Goal: Task Accomplishment & Management: Manage account settings

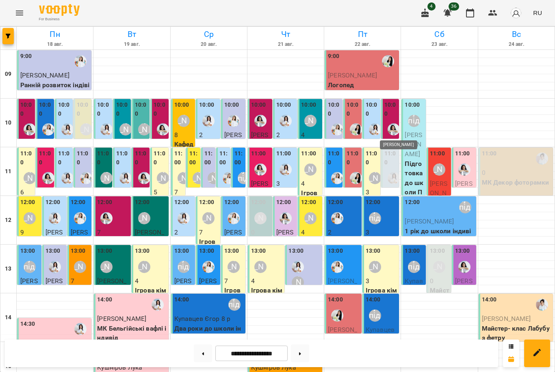
click at [393, 125] on img "Анна Білан" at bounding box center [393, 129] width 12 height 12
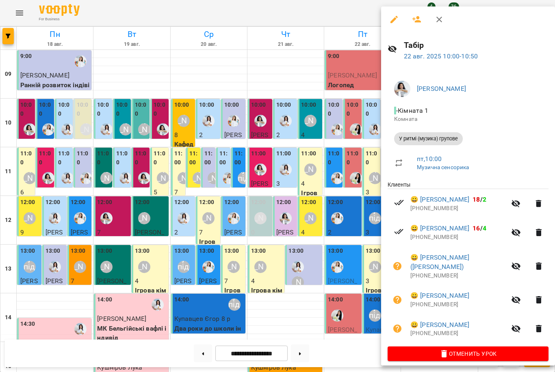
click at [317, 138] on div at bounding box center [277, 186] width 555 height 372
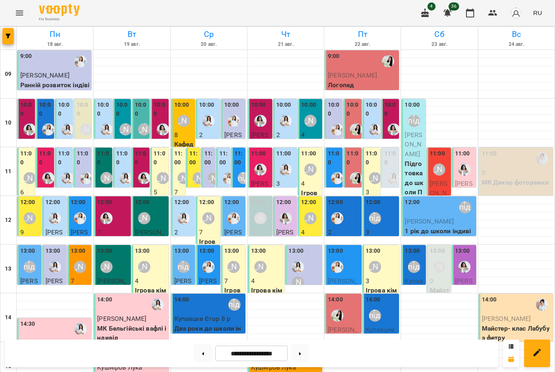
click at [393, 120] on div at bounding box center [393, 129] width 19 height 19
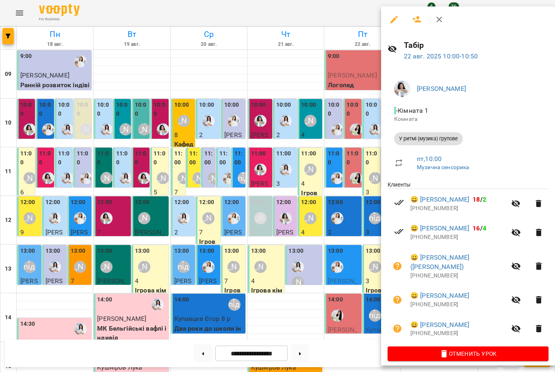
click at [351, 173] on div at bounding box center [277, 186] width 555 height 372
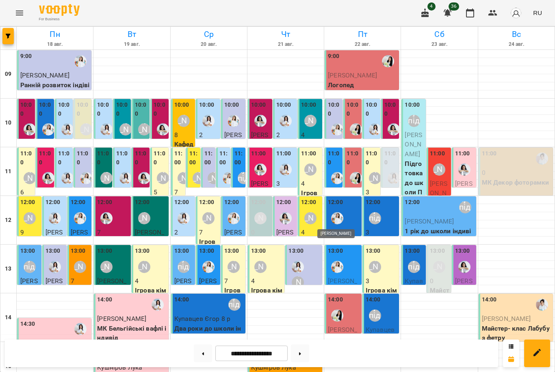
click at [338, 219] on img "Юлія Масющенко" at bounding box center [337, 218] width 12 height 12
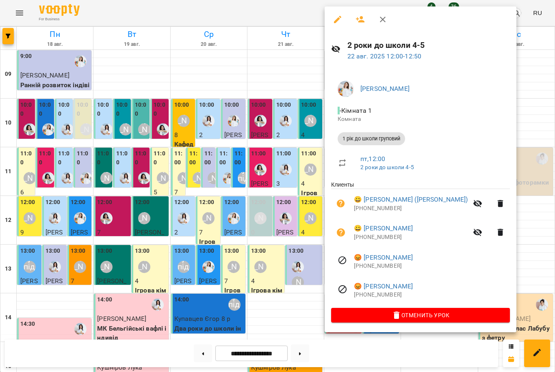
click at [265, 201] on div at bounding box center [277, 186] width 555 height 372
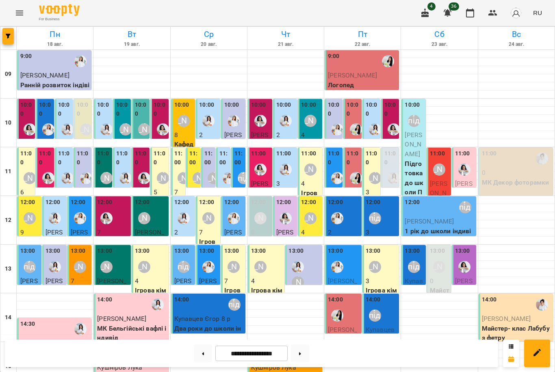
click at [387, 209] on div "12:00 [PERSON_NAME] підготовка до школи" at bounding box center [381, 213] width 32 height 30
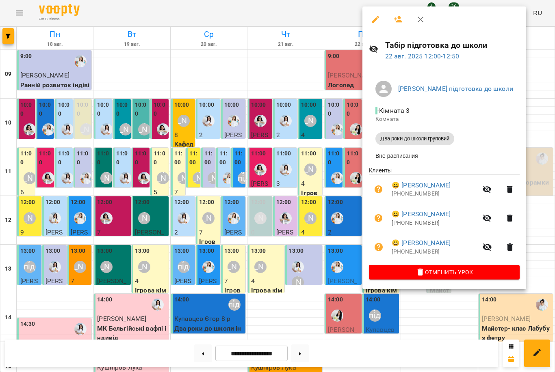
click at [285, 162] on div at bounding box center [277, 186] width 555 height 372
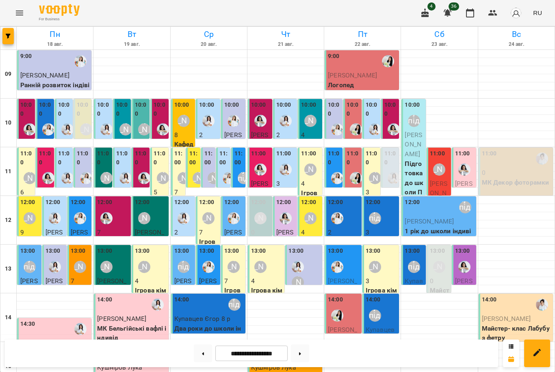
scroll to position [250, 0]
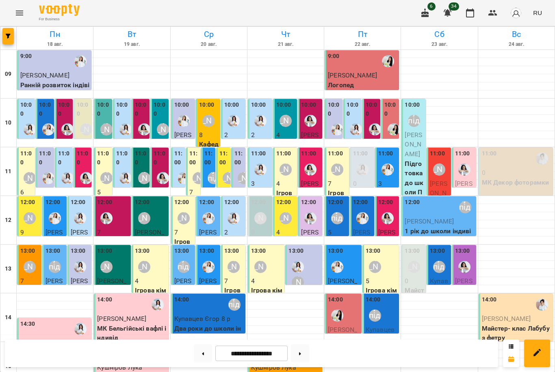
click at [442, 168] on div "[PERSON_NAME]" at bounding box center [439, 170] width 12 height 12
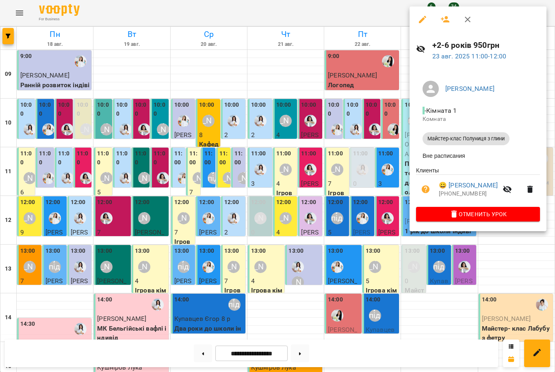
click at [340, 199] on div at bounding box center [277, 186] width 555 height 372
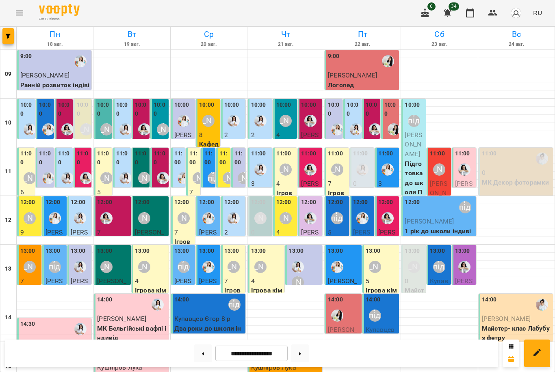
click at [333, 218] on div "[PERSON_NAME] підготовка до школи" at bounding box center [337, 218] width 12 height 12
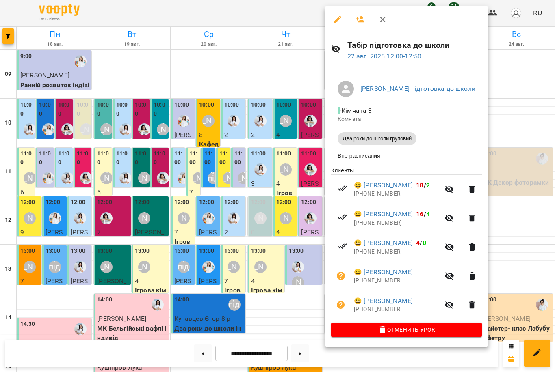
click at [294, 220] on div at bounding box center [277, 186] width 555 height 372
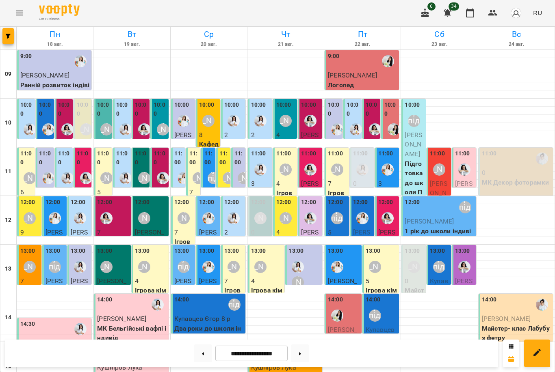
scroll to position [76, 0]
click at [340, 228] on p "5" at bounding box center [337, 233] width 19 height 10
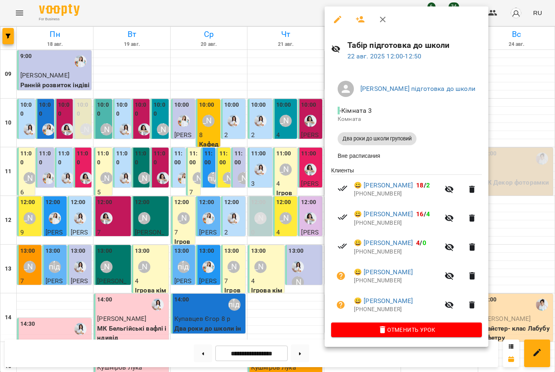
click at [285, 194] on div at bounding box center [277, 186] width 555 height 372
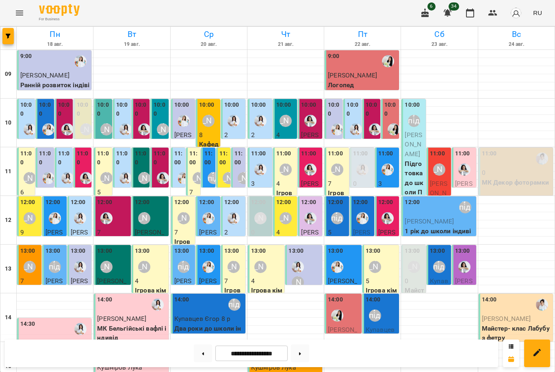
scroll to position [24, 0]
click at [296, 355] on button at bounding box center [300, 354] width 18 height 18
type input "**********"
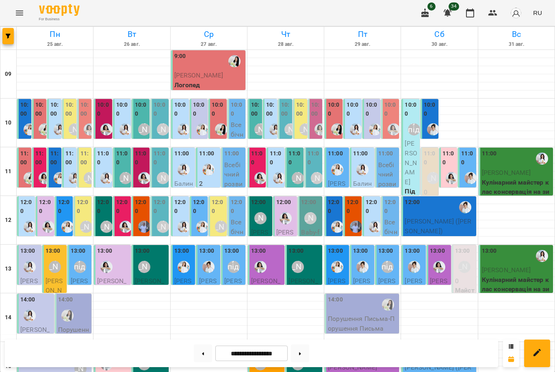
click at [53, 169] on div at bounding box center [59, 178] width 19 height 19
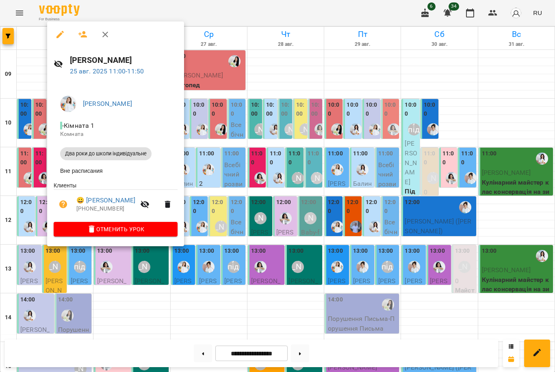
click at [275, 245] on div at bounding box center [277, 186] width 555 height 372
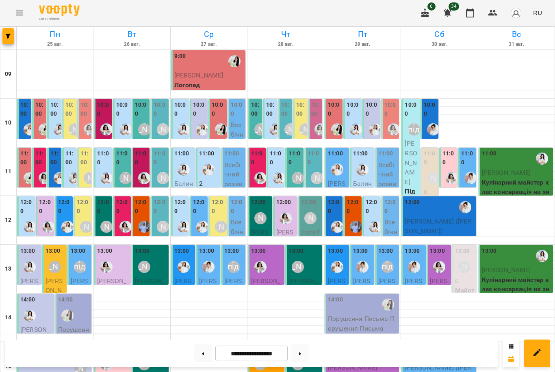
scroll to position [32, 0]
click at [107, 198] on label "12:00" at bounding box center [103, 206] width 13 height 17
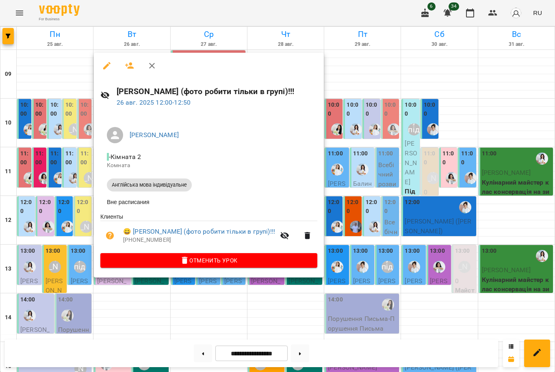
click at [369, 236] on div at bounding box center [277, 186] width 555 height 372
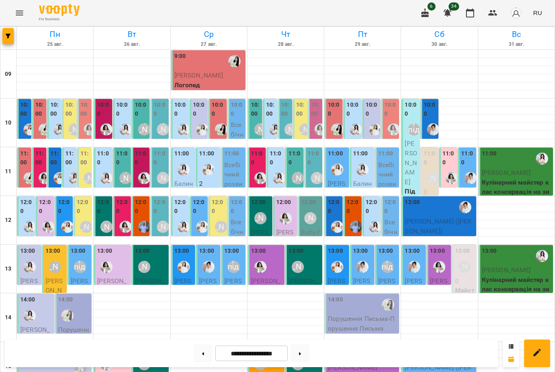
scroll to position [0, 0]
click at [160, 129] on div "[PERSON_NAME]" at bounding box center [163, 129] width 12 height 12
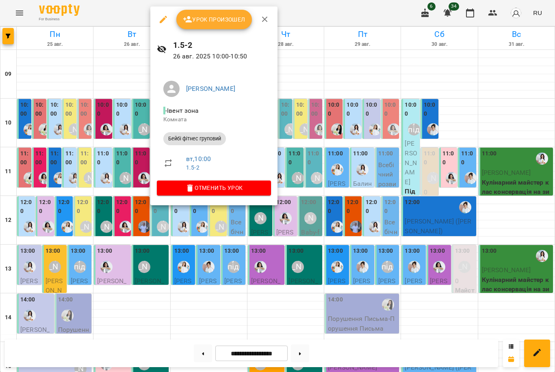
click at [119, 119] on div at bounding box center [277, 186] width 555 height 372
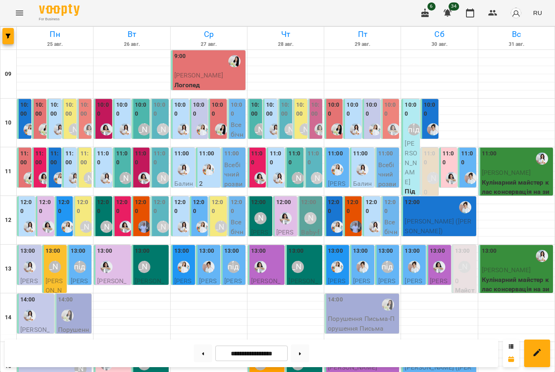
click at [140, 125] on div "[PERSON_NAME]" at bounding box center [144, 129] width 12 height 12
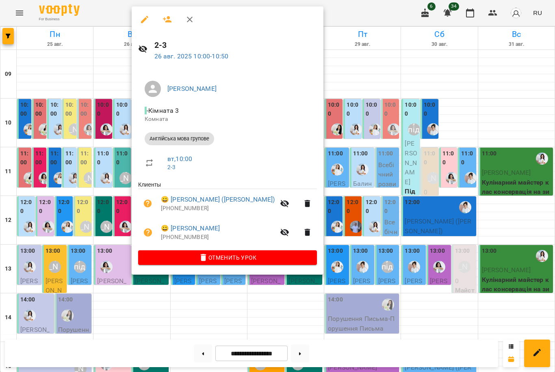
click at [114, 147] on div at bounding box center [277, 186] width 555 height 372
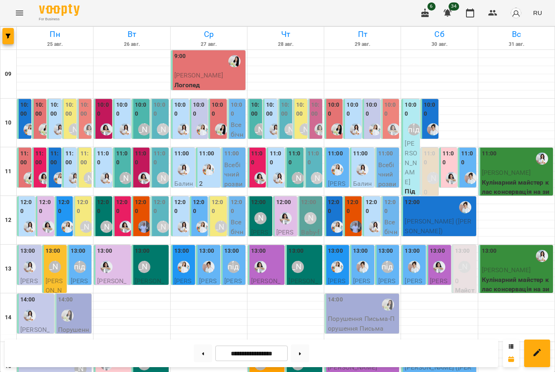
click at [122, 183] on div "[PERSON_NAME]" at bounding box center [125, 178] width 19 height 19
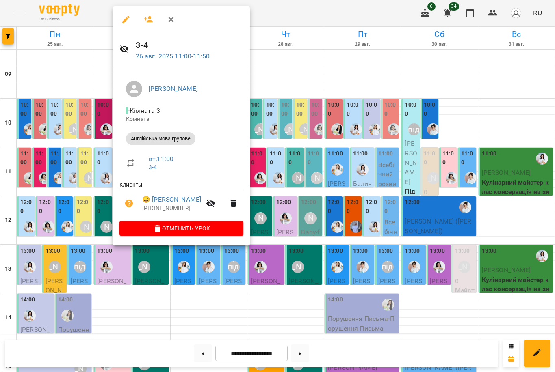
click at [82, 173] on div at bounding box center [277, 186] width 555 height 372
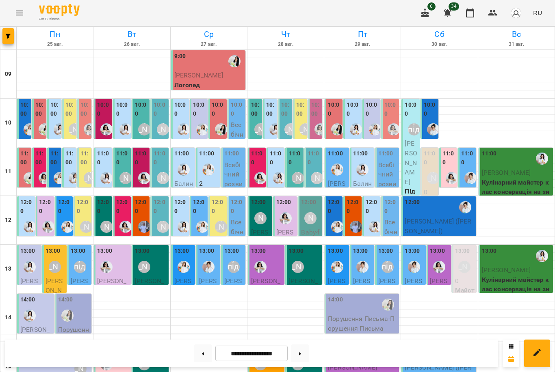
click at [144, 173] on img "Анна Білан" at bounding box center [144, 178] width 12 height 12
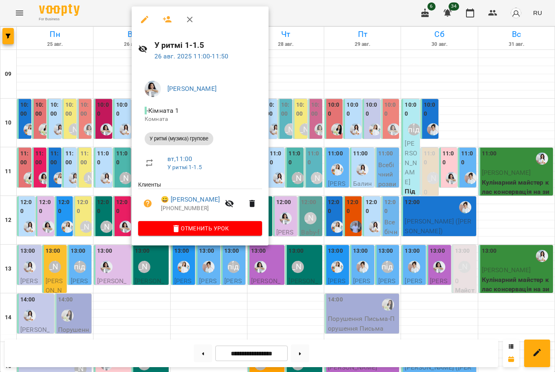
click at [112, 175] on div at bounding box center [277, 186] width 555 height 372
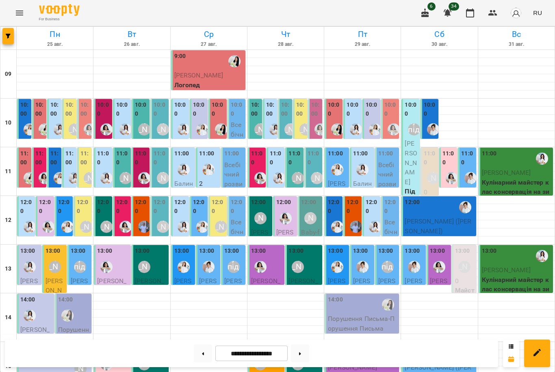
click at [102, 115] on label "10:00" at bounding box center [103, 109] width 13 height 17
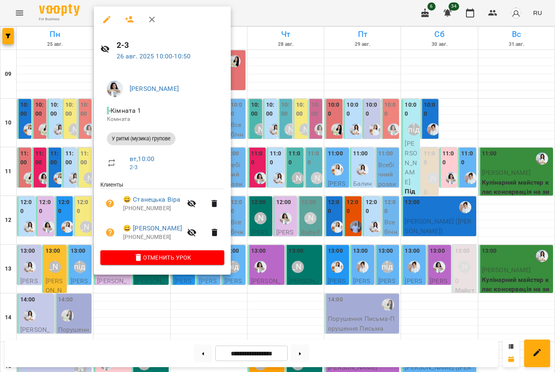
click at [71, 135] on div at bounding box center [277, 186] width 555 height 372
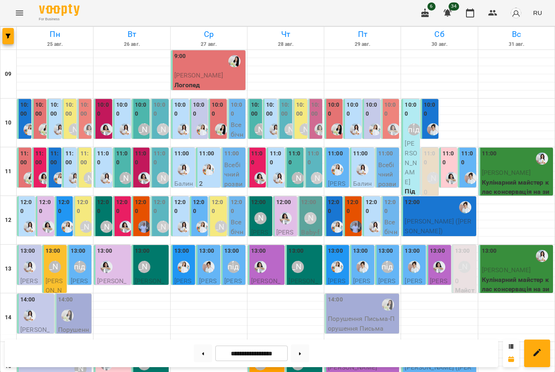
click at [120, 214] on label "12:00" at bounding box center [122, 206] width 13 height 17
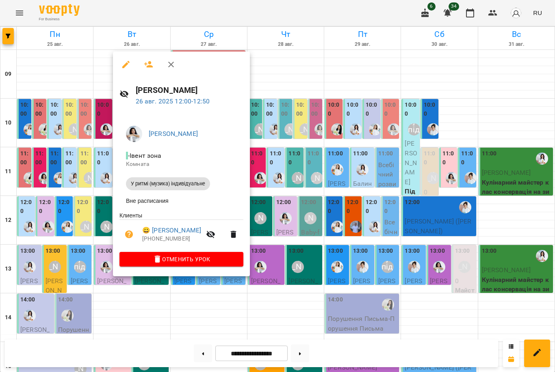
click at [99, 215] on div at bounding box center [277, 186] width 555 height 372
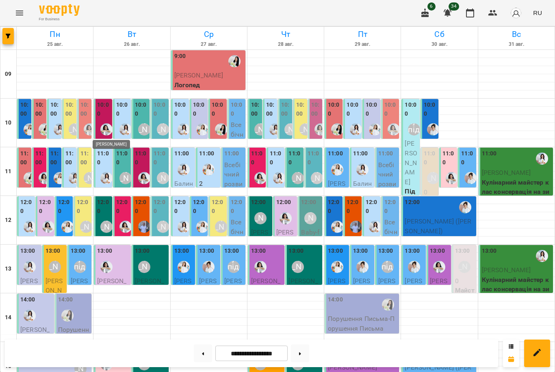
click at [107, 123] on img "Анна Білан" at bounding box center [106, 129] width 12 height 12
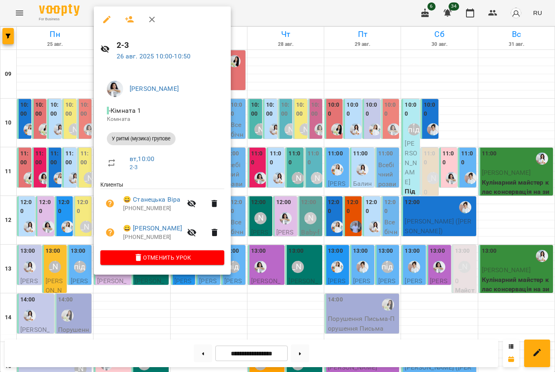
click at [69, 125] on div at bounding box center [277, 186] width 555 height 372
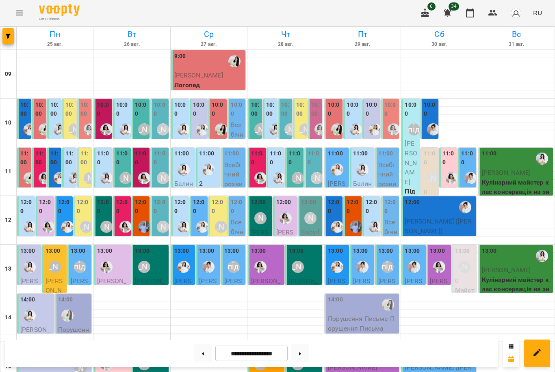
click at [54, 125] on div at bounding box center [59, 129] width 19 height 19
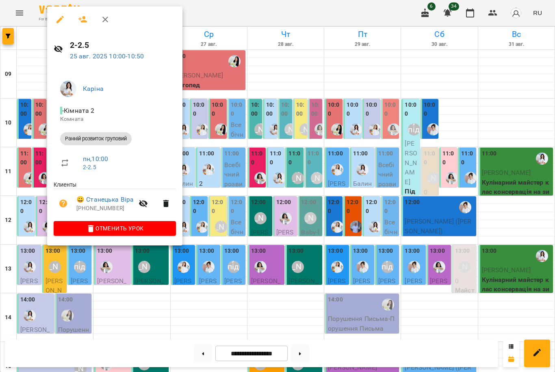
click at [40, 124] on div at bounding box center [277, 186] width 555 height 372
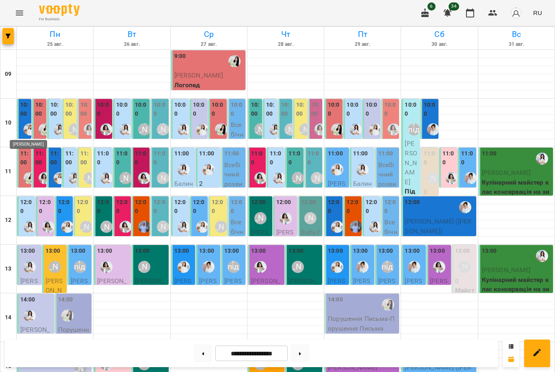
click at [26, 123] on img "Юлія Масющенко" at bounding box center [30, 129] width 12 height 12
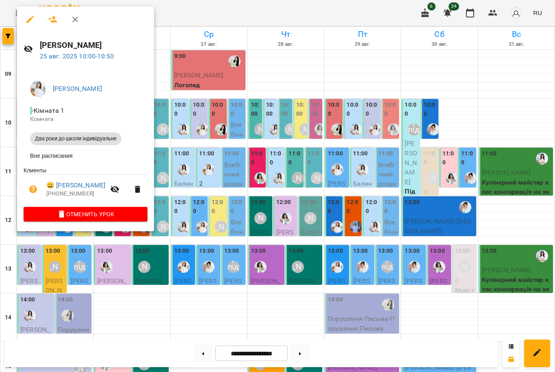
click at [194, 185] on div at bounding box center [277, 186] width 555 height 372
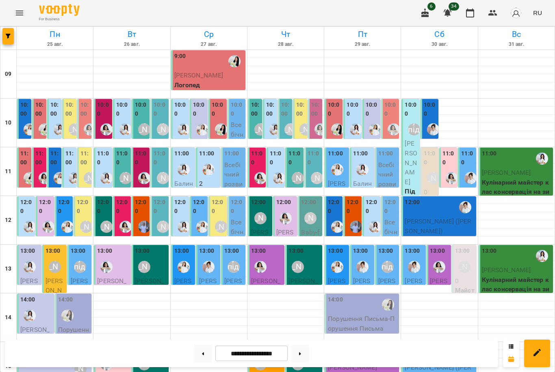
click at [56, 164] on label "11:00" at bounding box center [54, 157] width 9 height 17
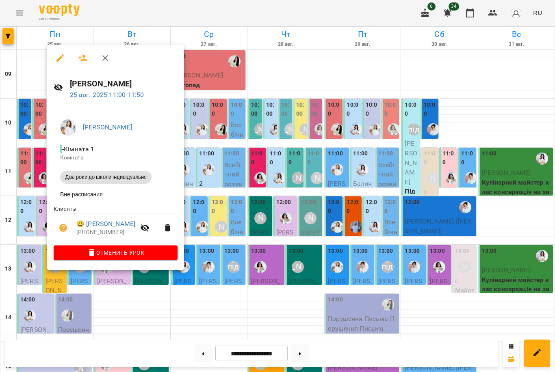
click at [34, 166] on div at bounding box center [277, 186] width 555 height 372
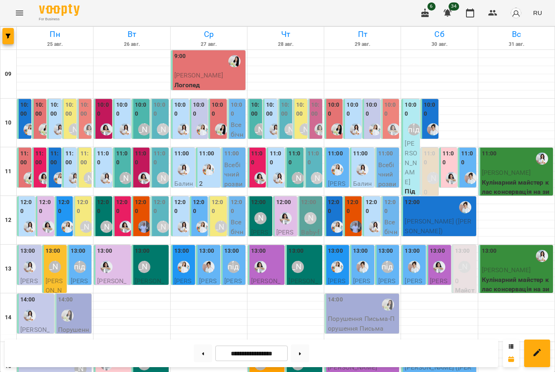
click at [37, 169] on div at bounding box center [44, 178] width 19 height 19
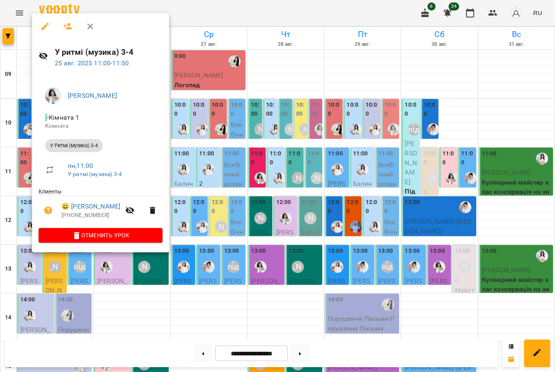
click at [22, 169] on div at bounding box center [277, 186] width 555 height 372
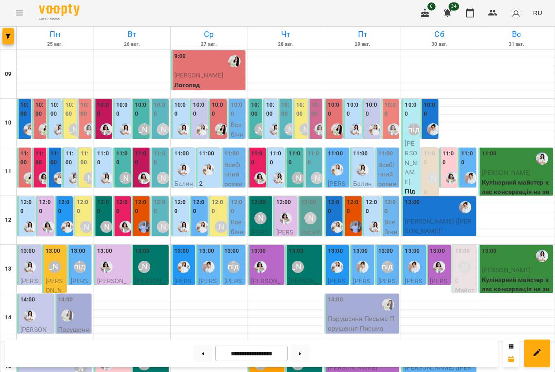
click at [38, 170] on div at bounding box center [44, 178] width 19 height 19
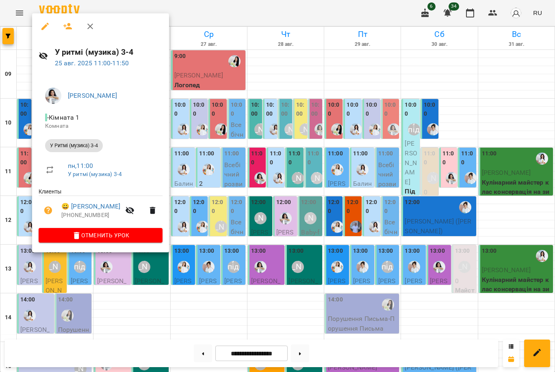
click at [28, 166] on div at bounding box center [277, 186] width 555 height 372
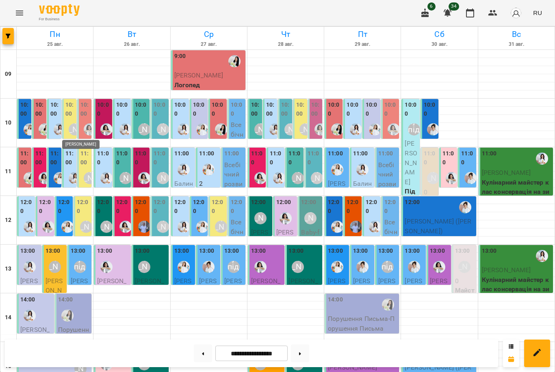
click at [75, 123] on div "[PERSON_NAME]" at bounding box center [75, 129] width 12 height 12
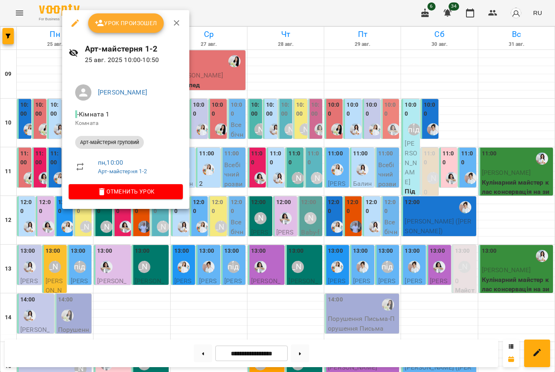
click at [45, 121] on div at bounding box center [277, 186] width 555 height 372
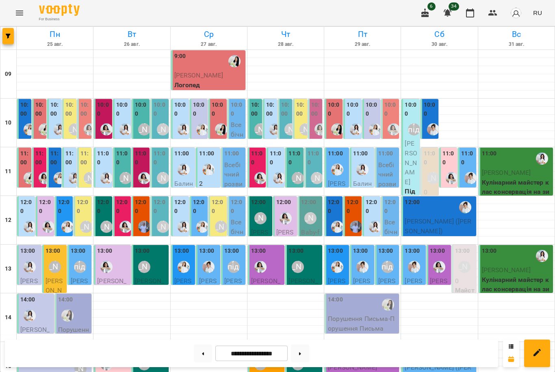
click at [46, 218] on div at bounding box center [48, 227] width 19 height 19
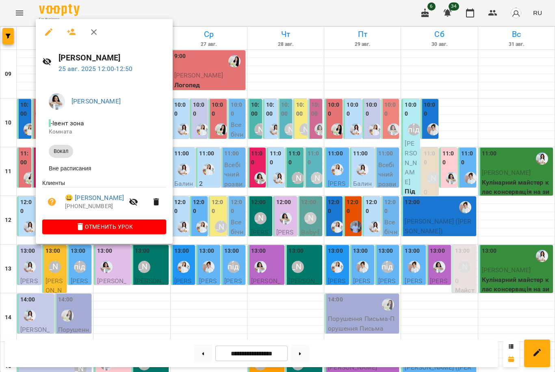
click at [28, 215] on div at bounding box center [277, 186] width 555 height 372
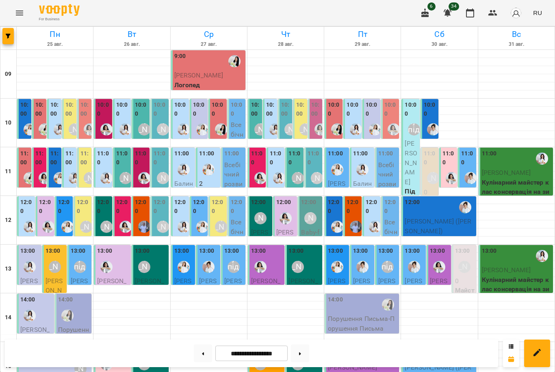
click at [64, 216] on div "12:00" at bounding box center [64, 207] width 13 height 19
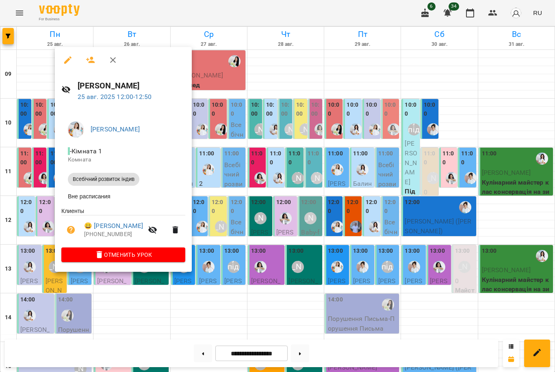
click at [45, 218] on div at bounding box center [277, 186] width 555 height 372
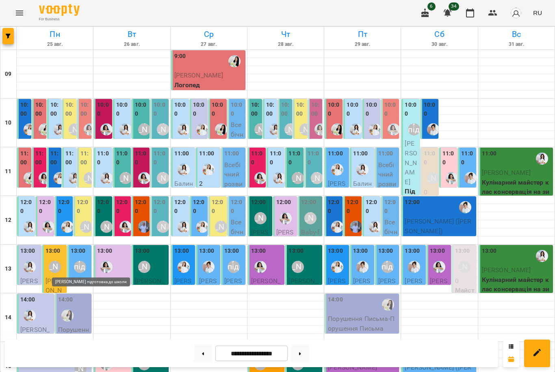
click at [83, 268] on div "[PERSON_NAME] підготовка до школи" at bounding box center [80, 267] width 12 height 12
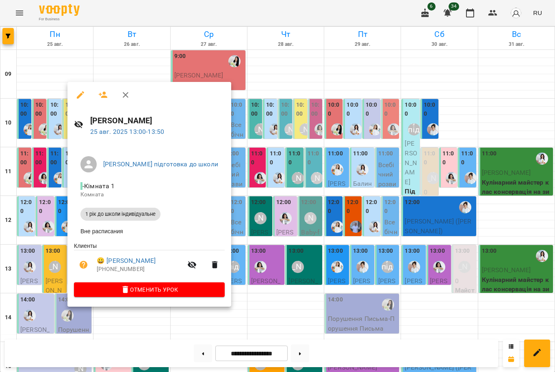
click at [45, 261] on div at bounding box center [277, 186] width 555 height 372
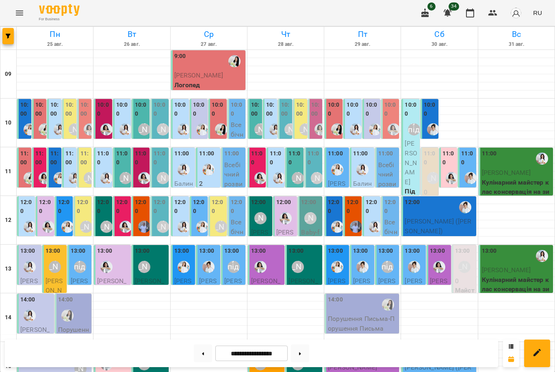
click at [201, 218] on div at bounding box center [202, 227] width 19 height 19
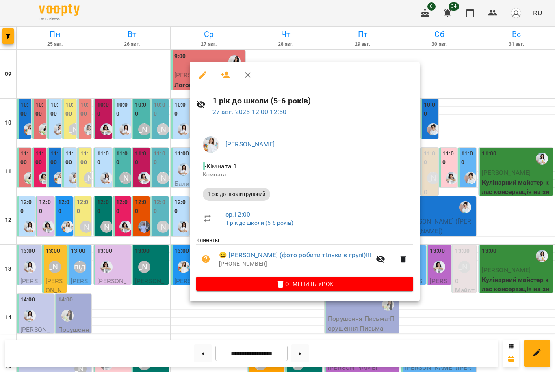
click at [130, 225] on div at bounding box center [277, 186] width 555 height 372
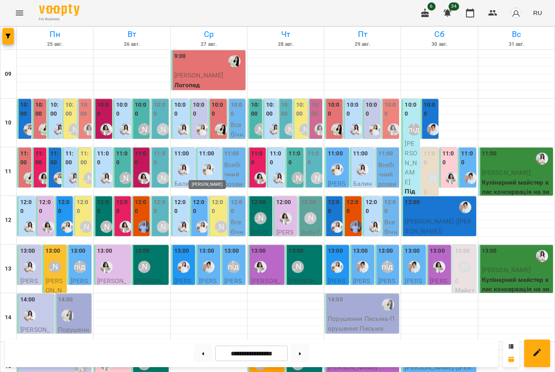
click at [208, 164] on img "Юлія Масющенко" at bounding box center [208, 170] width 12 height 12
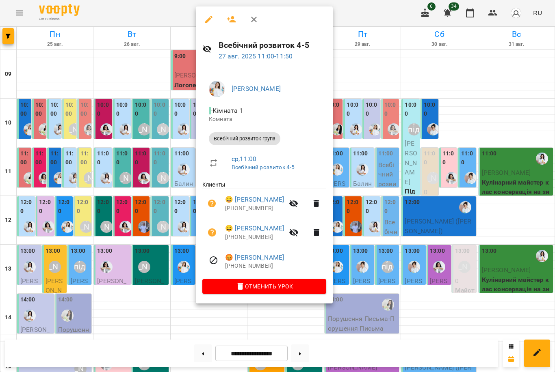
click at [164, 171] on div at bounding box center [277, 186] width 555 height 372
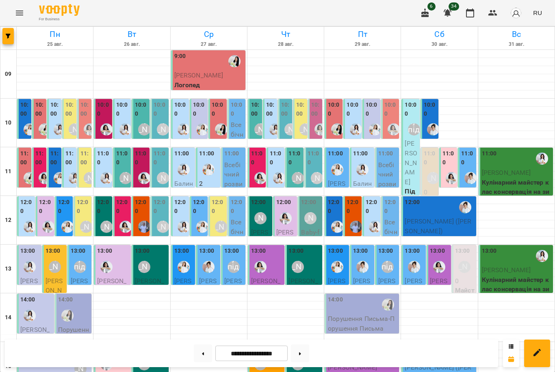
click at [199, 128] on img "Юлія Масющенко" at bounding box center [202, 129] width 12 height 12
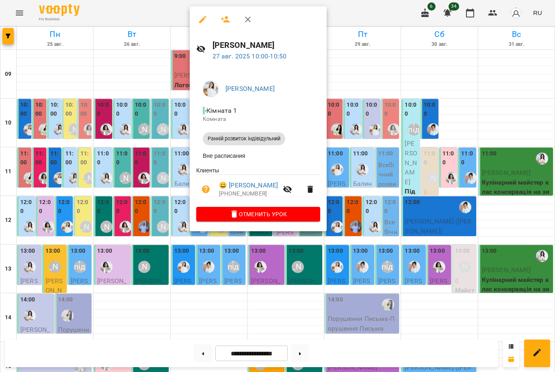
click at [149, 138] on div at bounding box center [277, 186] width 555 height 372
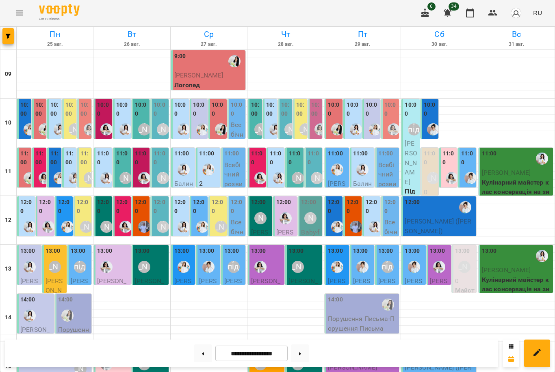
click at [179, 175] on div at bounding box center [183, 169] width 19 height 19
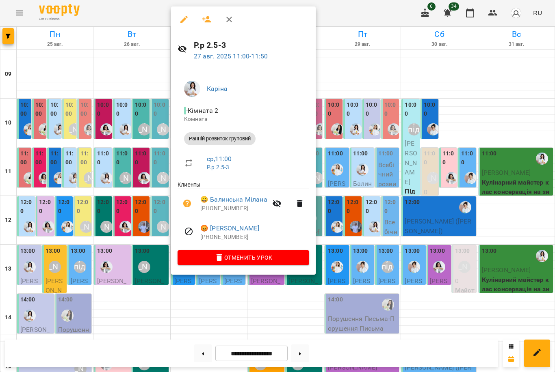
click at [135, 181] on div at bounding box center [277, 186] width 555 height 372
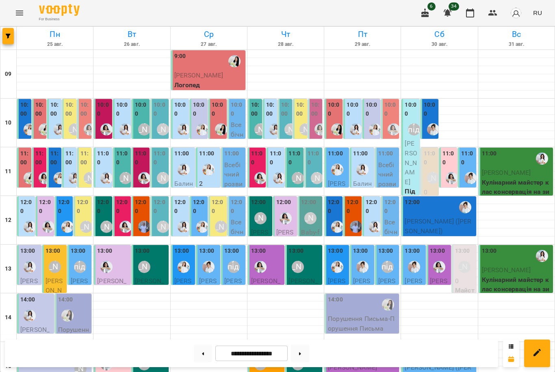
click at [43, 155] on label "11:00" at bounding box center [39, 157] width 9 height 17
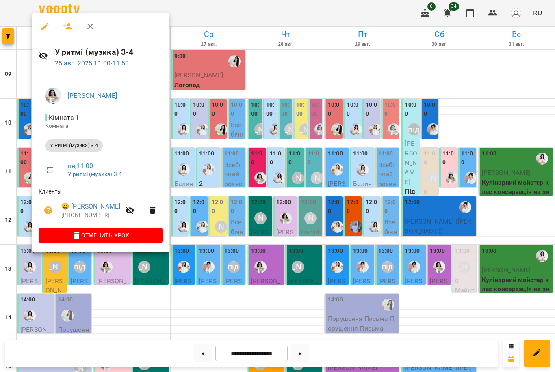
click at [211, 172] on div at bounding box center [277, 186] width 555 height 372
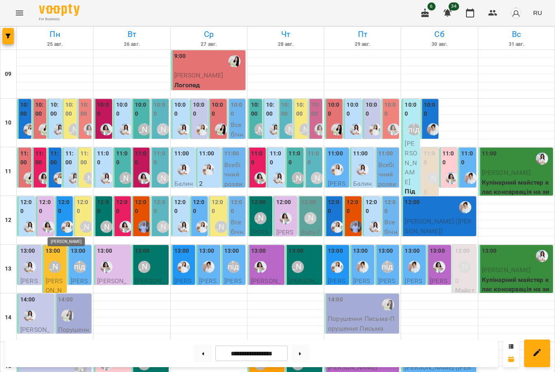
click at [67, 224] on img "Юлія Масющенко" at bounding box center [67, 227] width 12 height 12
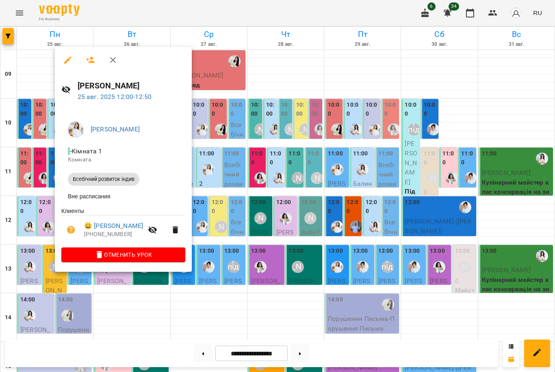
click at [239, 211] on div at bounding box center [277, 186] width 555 height 372
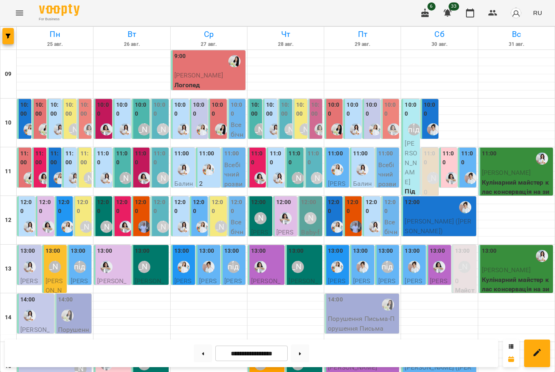
click at [68, 128] on div "[PERSON_NAME]" at bounding box center [74, 129] width 19 height 19
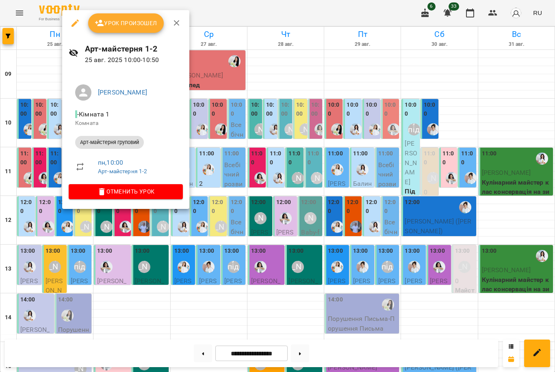
click at [41, 136] on div at bounding box center [277, 186] width 555 height 372
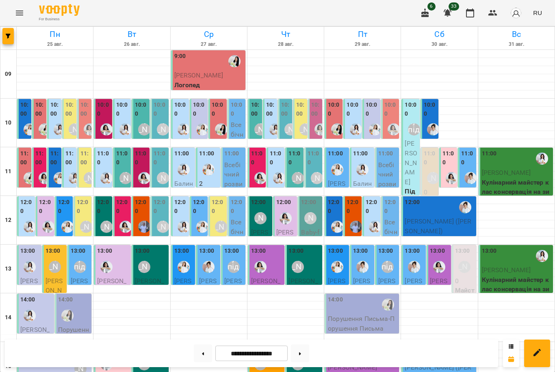
click at [22, 123] on div at bounding box center [29, 129] width 19 height 19
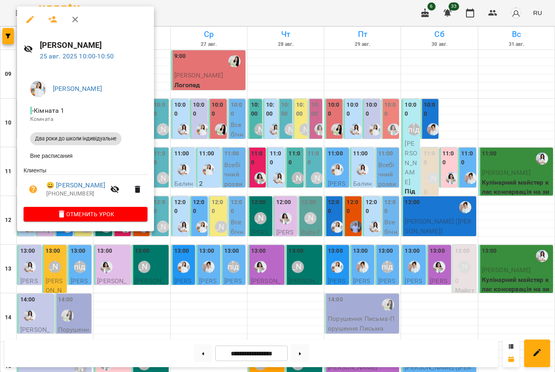
click at [231, 222] on div at bounding box center [277, 186] width 555 height 372
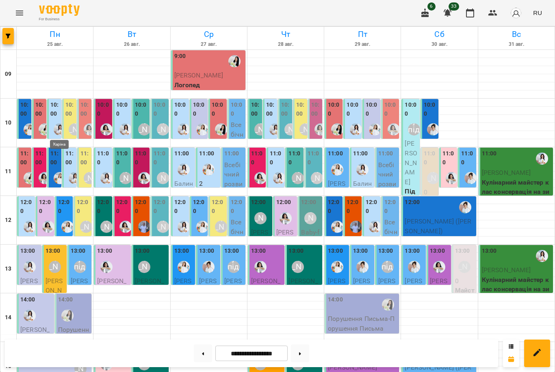
click at [61, 126] on img "Каріна" at bounding box center [60, 129] width 12 height 12
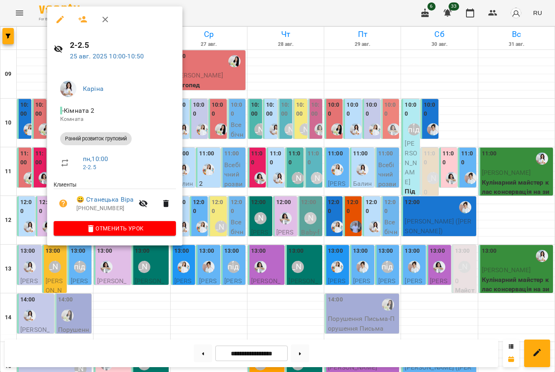
click at [52, 276] on div at bounding box center [277, 186] width 555 height 372
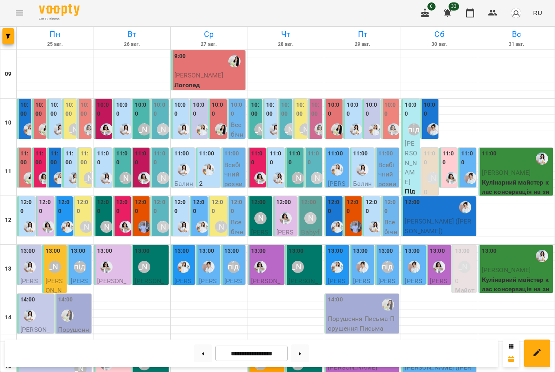
scroll to position [29, 0]
click at [42, 172] on img "Анна Білан" at bounding box center [45, 178] width 12 height 12
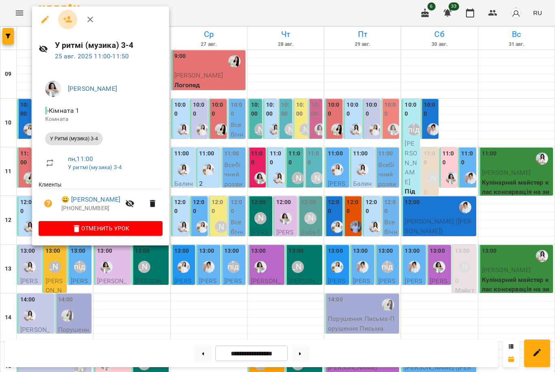
click at [65, 22] on icon "button" at bounding box center [68, 20] width 10 height 10
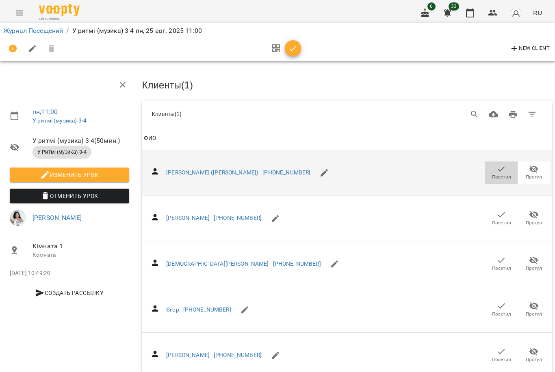
click at [503, 170] on icon "button" at bounding box center [501, 169] width 10 height 10
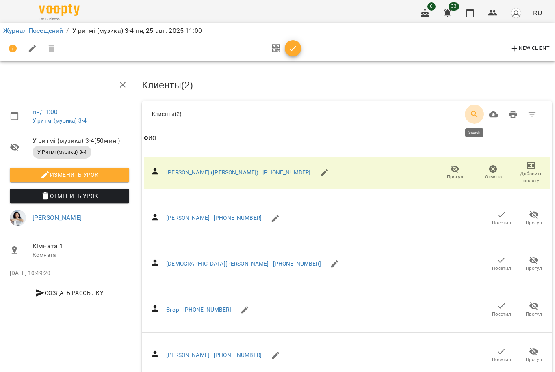
click at [472, 113] on icon "Search" at bounding box center [474, 115] width 10 height 10
type input "*"
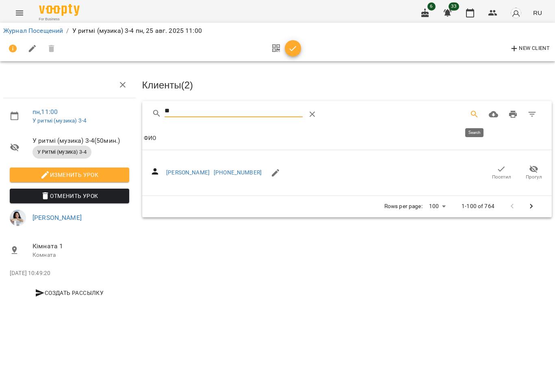
type input "*"
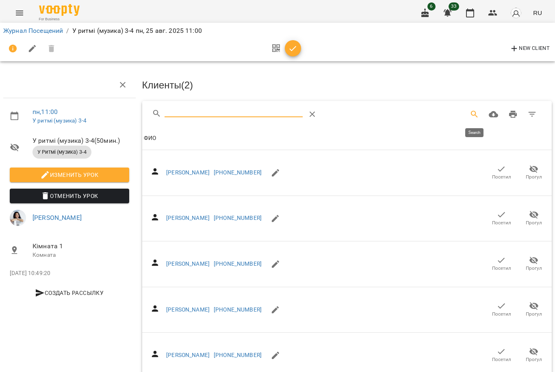
type input "*"
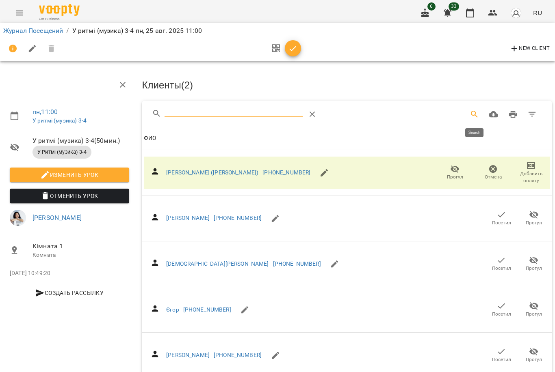
type input "*"
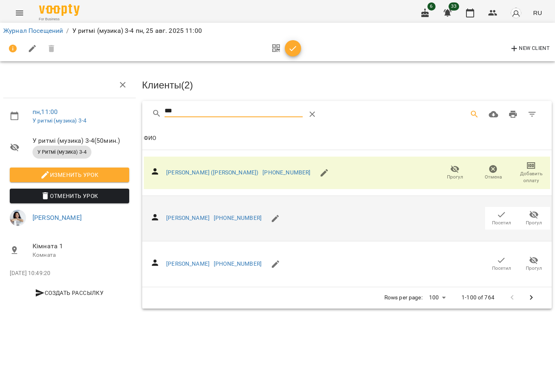
type input "***"
click at [489, 213] on button "Посетил" at bounding box center [501, 218] width 32 height 23
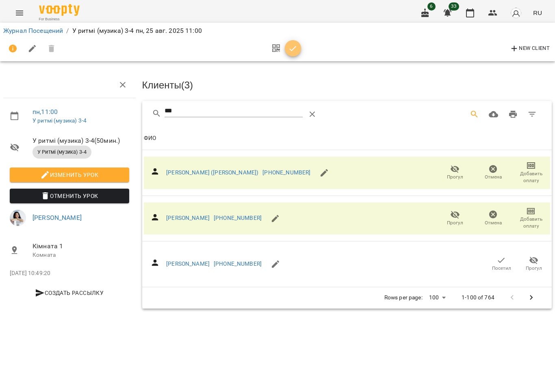
click at [298, 45] on span "button" at bounding box center [293, 49] width 16 height 10
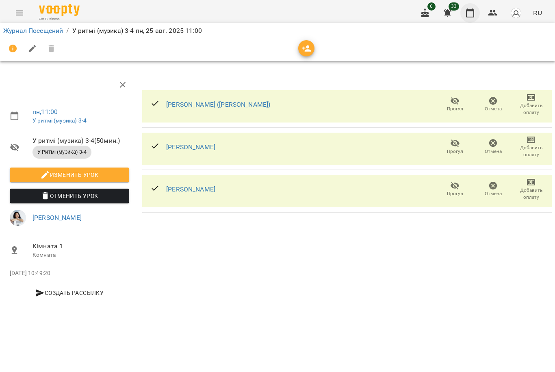
click at [469, 11] on icon "button" at bounding box center [470, 13] width 8 height 9
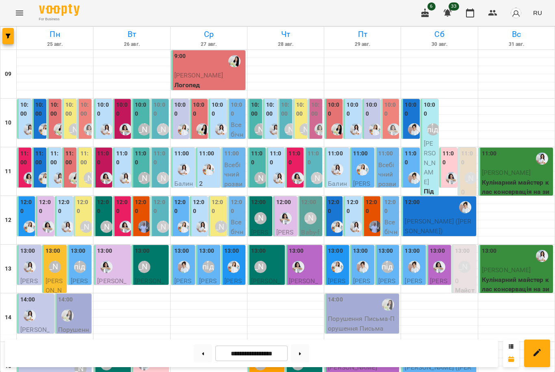
click at [26, 120] on div at bounding box center [29, 129] width 19 height 19
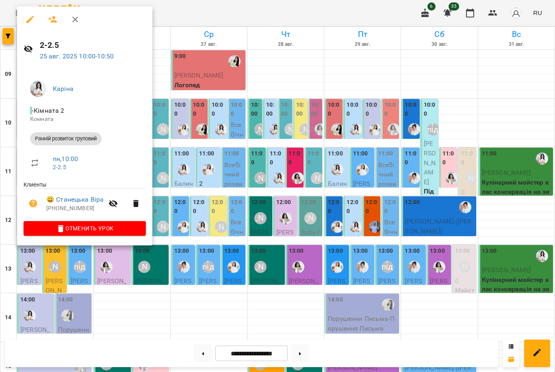
click at [209, 175] on div at bounding box center [277, 186] width 555 height 372
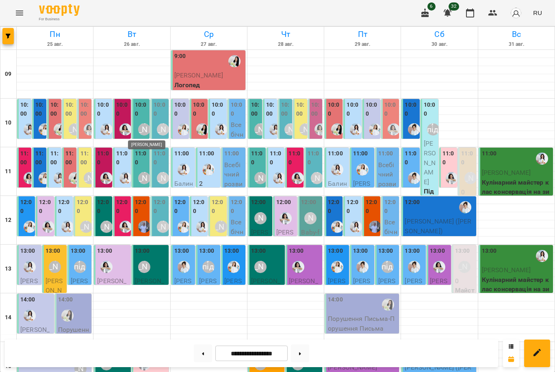
click at [146, 123] on div "[PERSON_NAME]" at bounding box center [144, 129] width 12 height 12
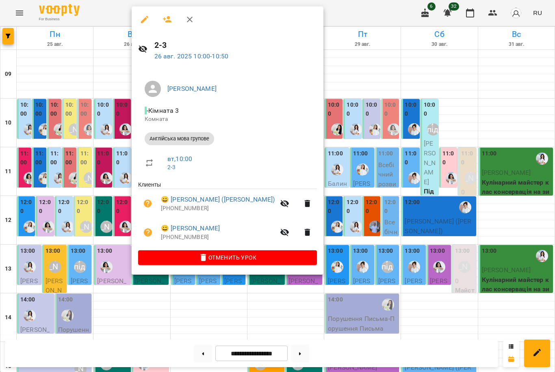
click at [99, 159] on div at bounding box center [277, 186] width 555 height 372
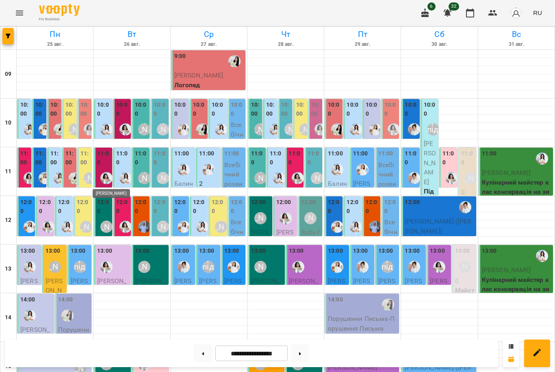
click at [102, 178] on img "Анна Білан" at bounding box center [106, 178] width 12 height 12
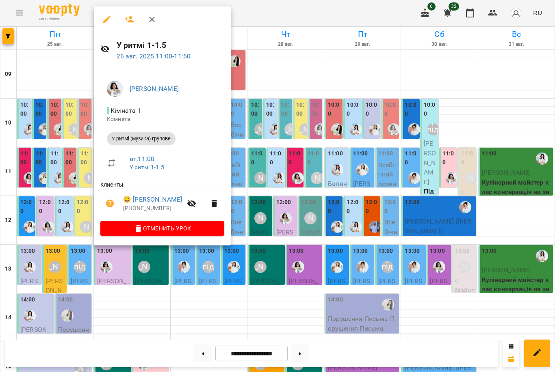
click at [303, 176] on div at bounding box center [277, 186] width 555 height 372
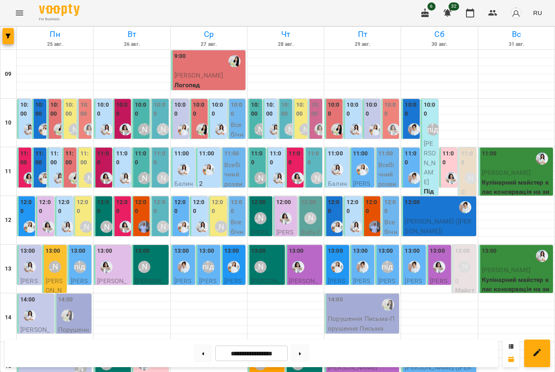
click at [131, 169] on div "11:00 Бондар Емелі У ритмі (музика) групове 11:00 3 Ранній розвиток груповий 11…" at bounding box center [130, 167] width 75 height 41
click at [123, 164] on label "11:00" at bounding box center [122, 157] width 13 height 17
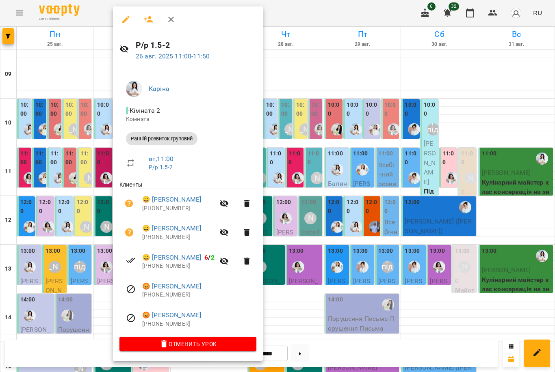
click at [101, 172] on div at bounding box center [277, 186] width 555 height 372
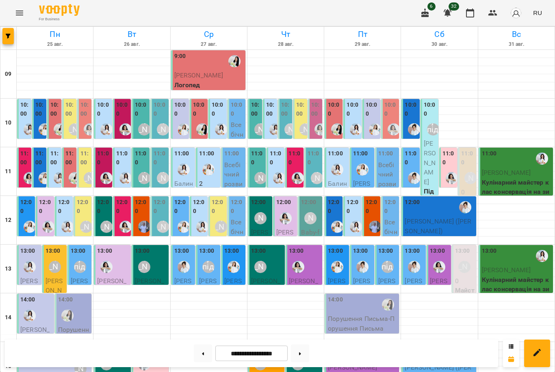
click at [104, 118] on div "10:00" at bounding box center [103, 120] width 13 height 38
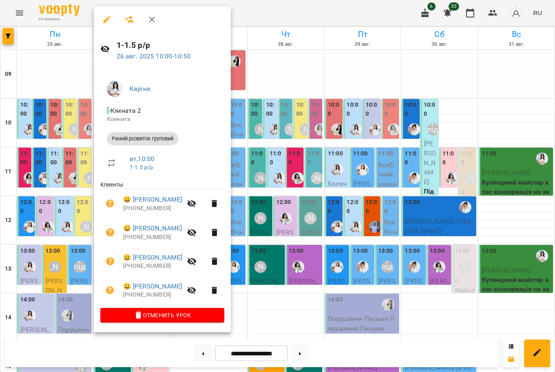
click at [305, 211] on div at bounding box center [277, 186] width 555 height 372
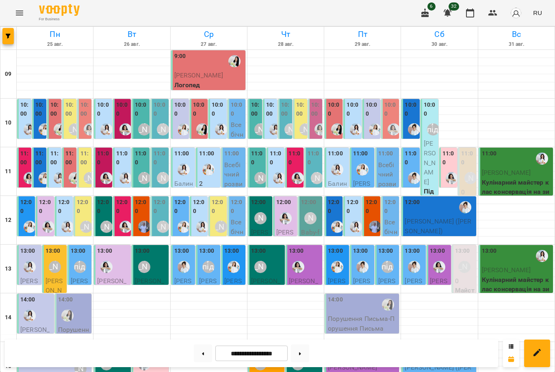
click at [124, 159] on label "11:00" at bounding box center [122, 157] width 13 height 17
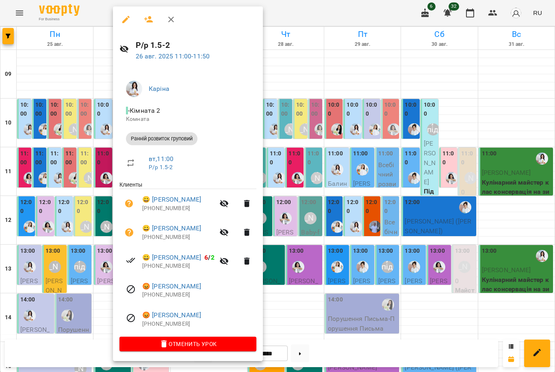
click at [315, 206] on div at bounding box center [277, 186] width 555 height 372
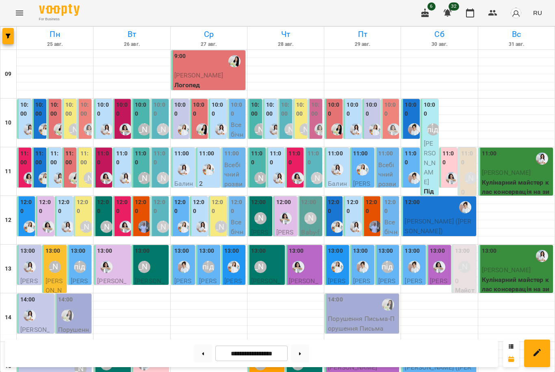
click at [121, 212] on label "12:00" at bounding box center [122, 206] width 13 height 17
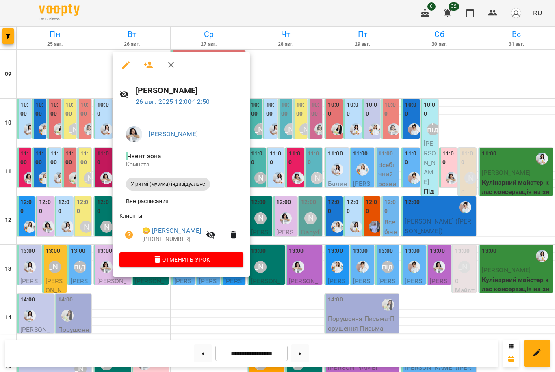
click at [342, 200] on div at bounding box center [277, 186] width 555 height 372
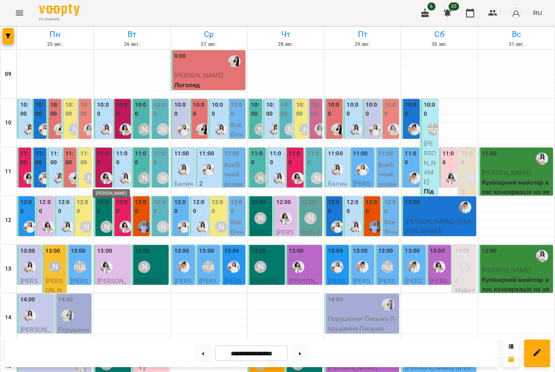
click at [103, 173] on img "Анна Білан" at bounding box center [106, 178] width 12 height 12
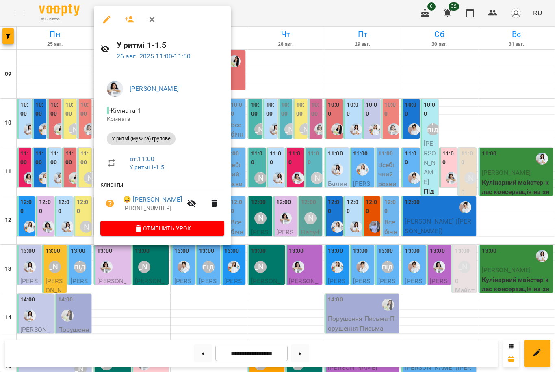
click at [306, 222] on div at bounding box center [277, 186] width 555 height 372
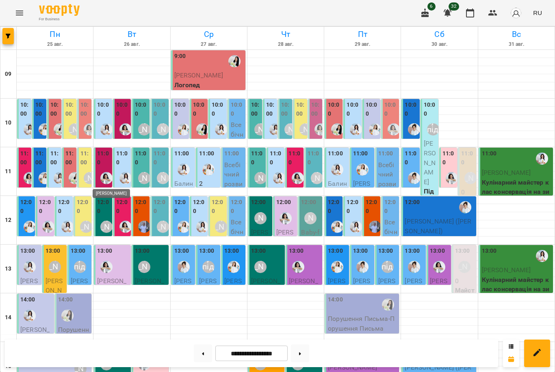
click at [107, 176] on img "Анна Білан" at bounding box center [106, 178] width 12 height 12
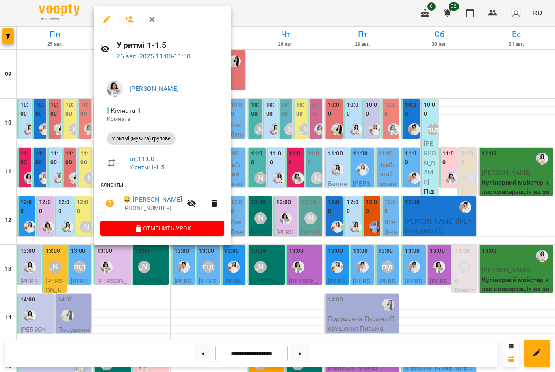
click at [271, 228] on div at bounding box center [277, 186] width 555 height 372
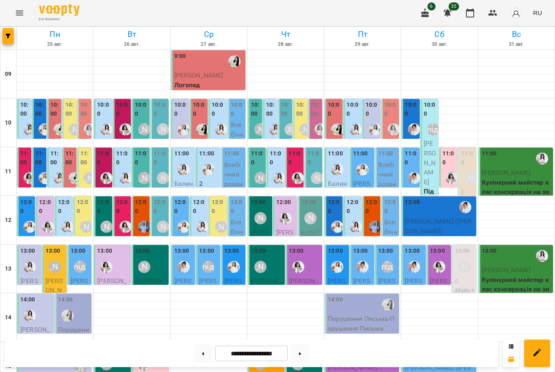
click at [106, 177] on img "Анна Білан" at bounding box center [106, 178] width 12 height 12
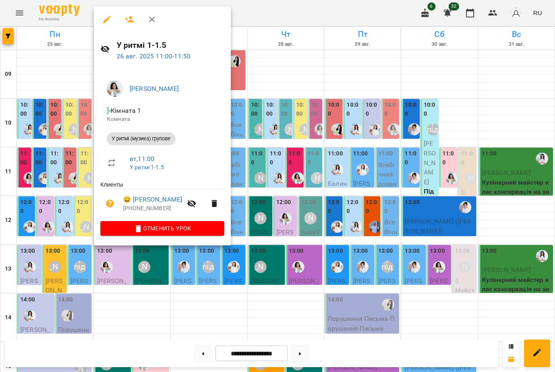
click at [309, 218] on div at bounding box center [277, 186] width 555 height 372
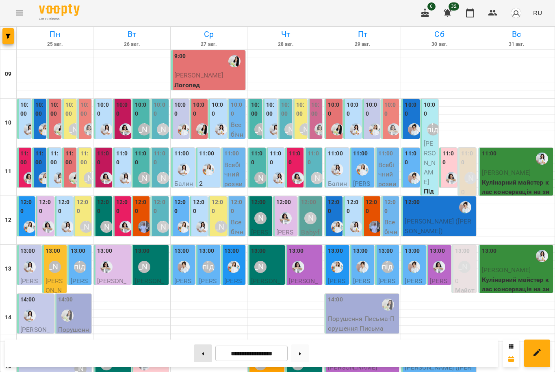
click at [199, 352] on button at bounding box center [203, 354] width 18 height 18
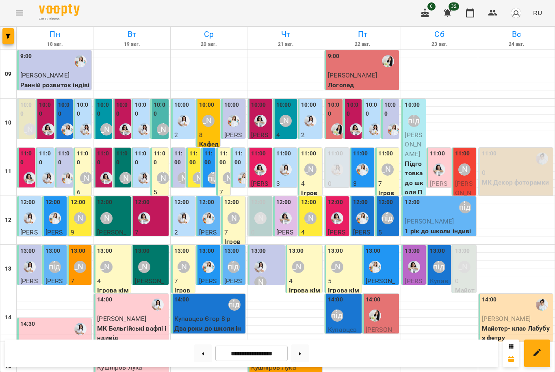
click at [101, 160] on label "11:00" at bounding box center [103, 157] width 13 height 17
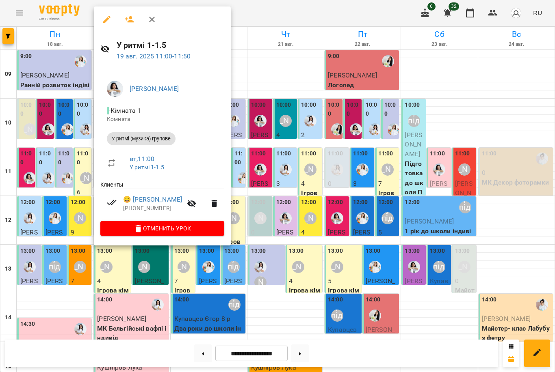
click at [241, 166] on div at bounding box center [277, 186] width 555 height 372
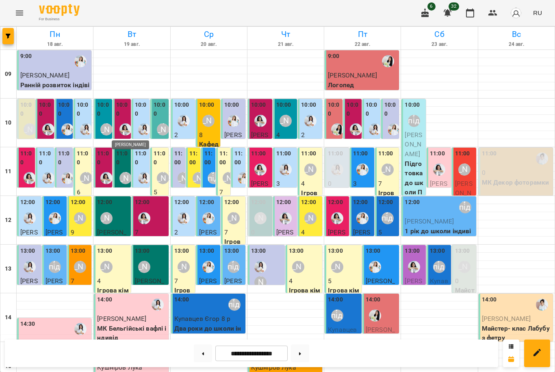
click at [127, 123] on img "Анна Білан" at bounding box center [125, 129] width 12 height 12
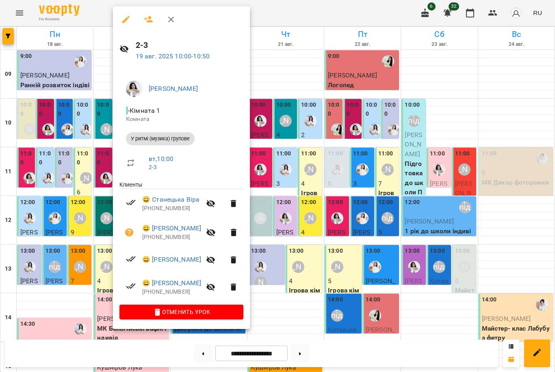
click at [106, 128] on div at bounding box center [277, 186] width 555 height 372
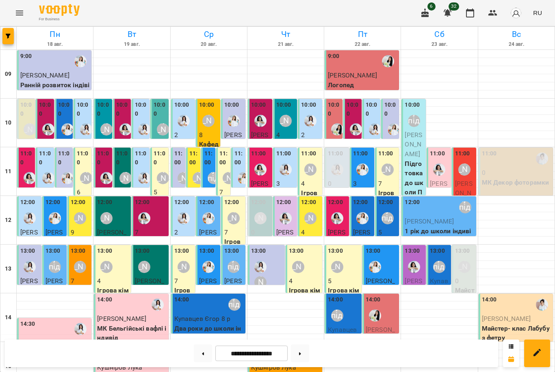
click at [146, 118] on div "10:00" at bounding box center [141, 110] width 13 height 19
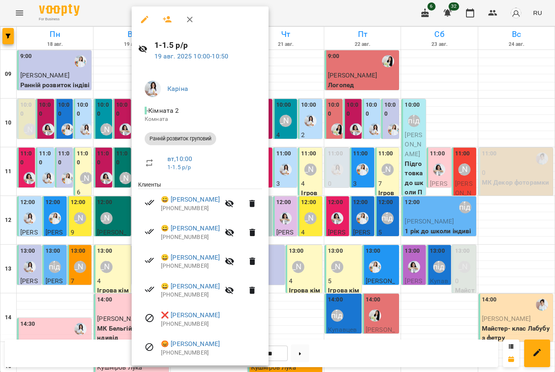
click at [111, 169] on div at bounding box center [277, 186] width 555 height 372
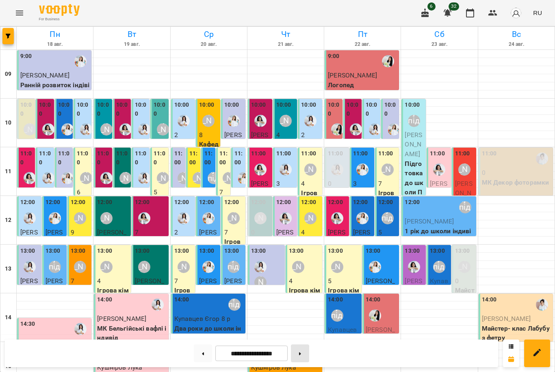
click at [302, 353] on button at bounding box center [300, 354] width 18 height 18
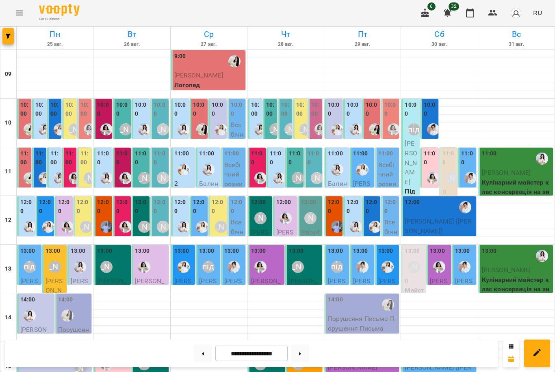
click at [126, 149] on label "11:00" at bounding box center [122, 157] width 13 height 17
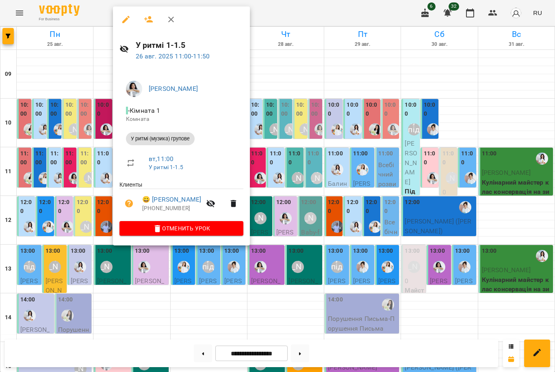
click at [294, 175] on div at bounding box center [277, 186] width 555 height 372
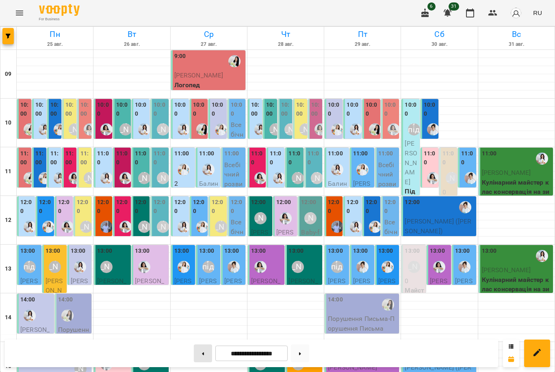
click at [196, 352] on button at bounding box center [203, 354] width 18 height 18
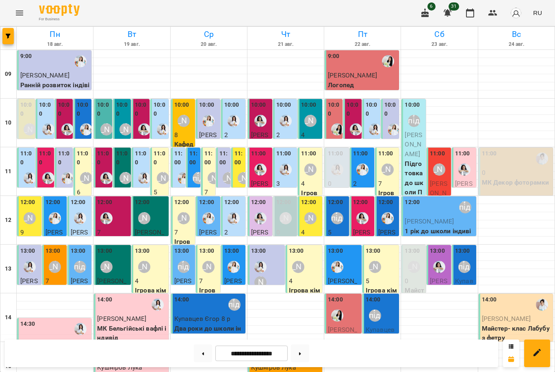
click at [334, 112] on label "10:00" at bounding box center [334, 109] width 13 height 17
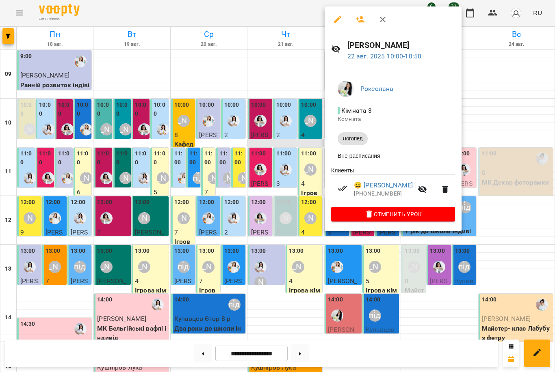
click at [277, 144] on div at bounding box center [277, 186] width 555 height 372
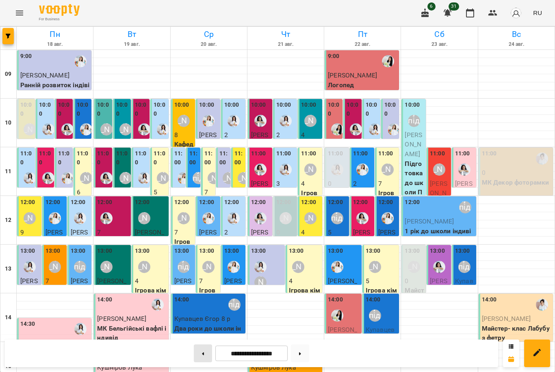
click at [200, 352] on button at bounding box center [203, 354] width 18 height 18
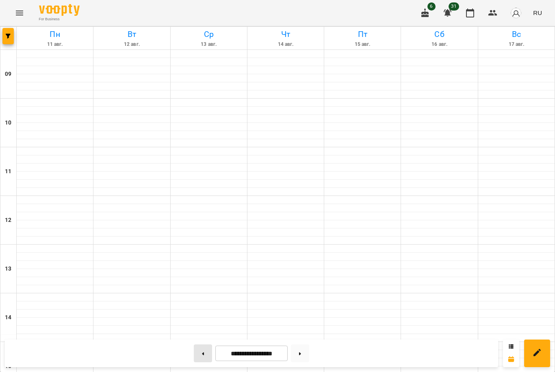
click at [200, 352] on button at bounding box center [203, 354] width 18 height 18
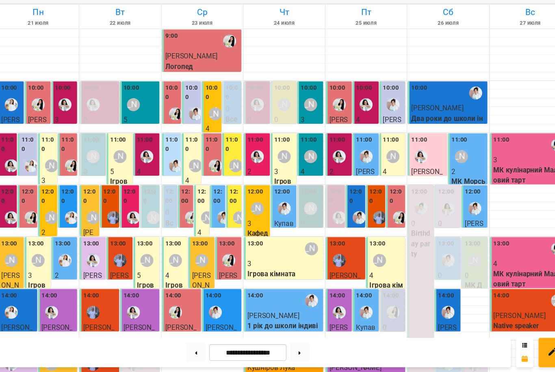
click at [337, 340] on div "**********" at bounding box center [251, 354] width 493 height 28
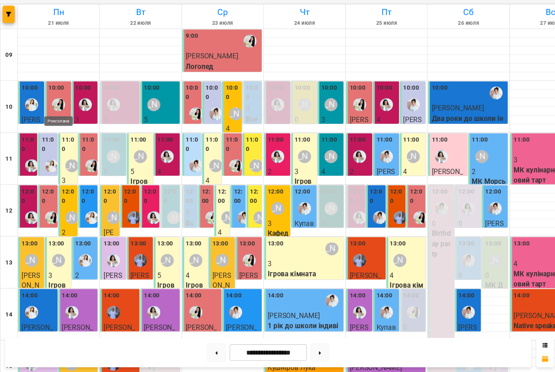
click at [60, 115] on img "Роксолана" at bounding box center [55, 121] width 12 height 12
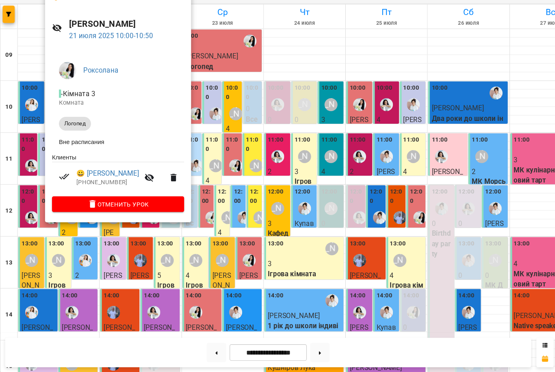
click at [179, 225] on div at bounding box center [277, 186] width 555 height 372
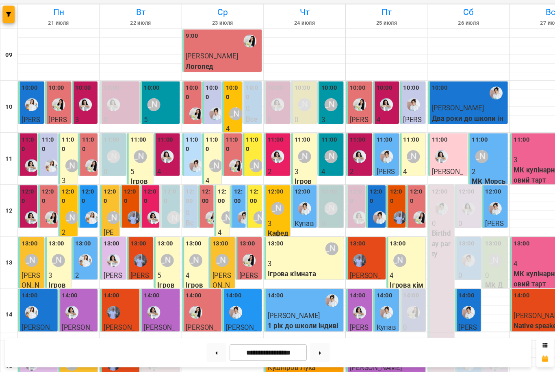
click at [80, 169] on div at bounding box center [86, 178] width 19 height 19
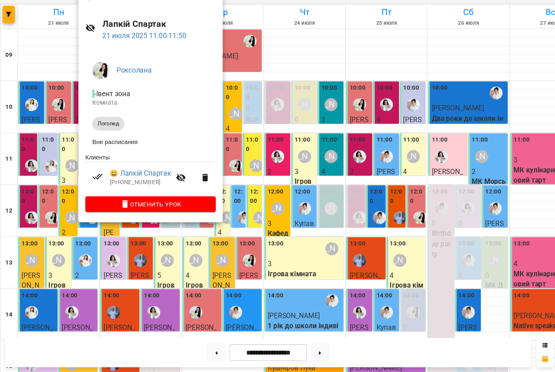
click at [133, 235] on div at bounding box center [277, 186] width 555 height 372
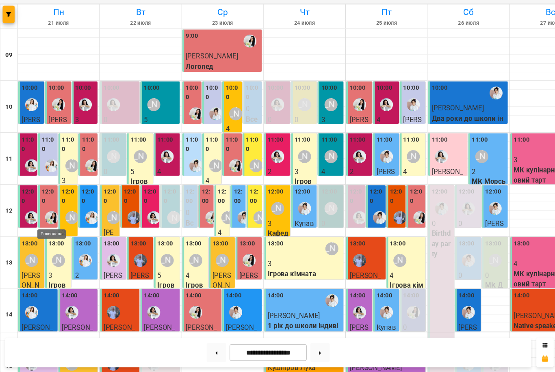
click at [46, 221] on img "Роксолана" at bounding box center [48, 227] width 12 height 12
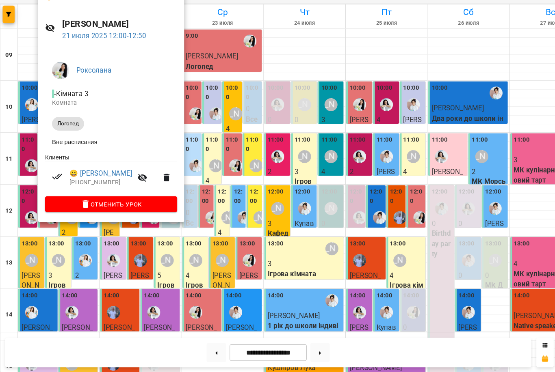
click at [159, 234] on div at bounding box center [277, 186] width 555 height 372
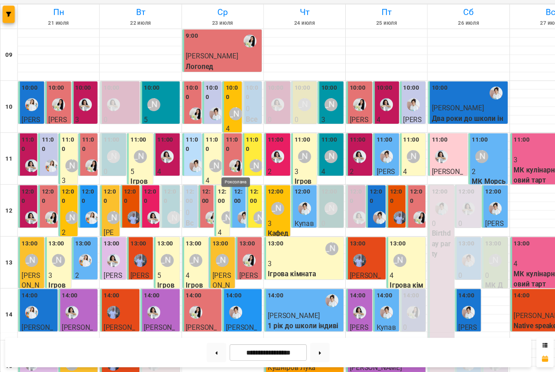
click at [219, 172] on img "Роксолана" at bounding box center [221, 178] width 12 height 12
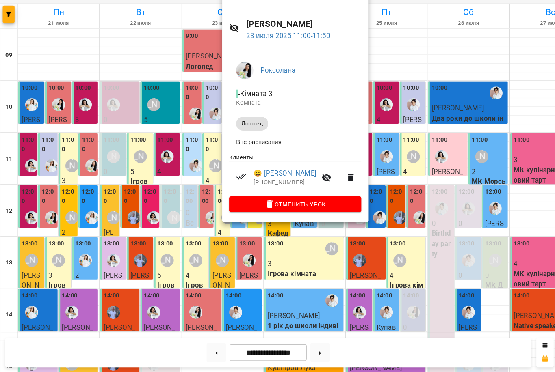
click at [187, 207] on div at bounding box center [277, 186] width 555 height 372
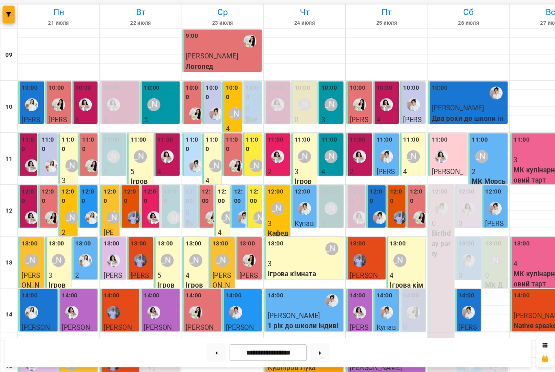
click at [192, 218] on div at bounding box center [198, 227] width 19 height 19
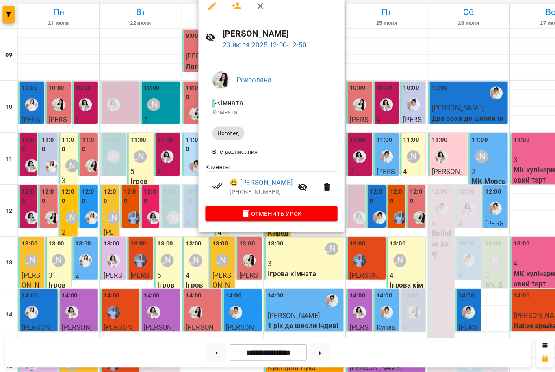
click at [306, 245] on div at bounding box center [277, 186] width 555 height 372
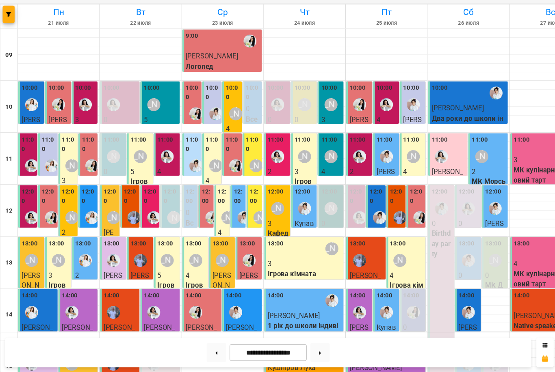
scroll to position [85, 0]
click at [220, 172] on img "Роксолана" at bounding box center [221, 178] width 12 height 12
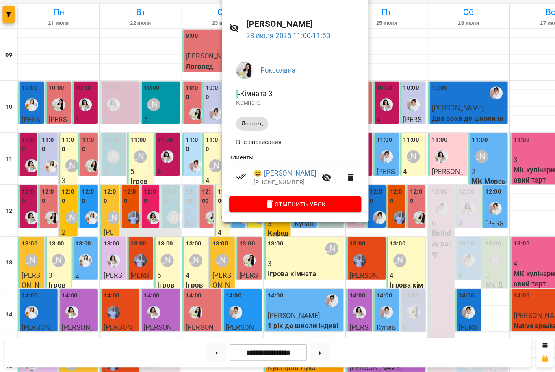
click at [155, 134] on div at bounding box center [277, 186] width 555 height 372
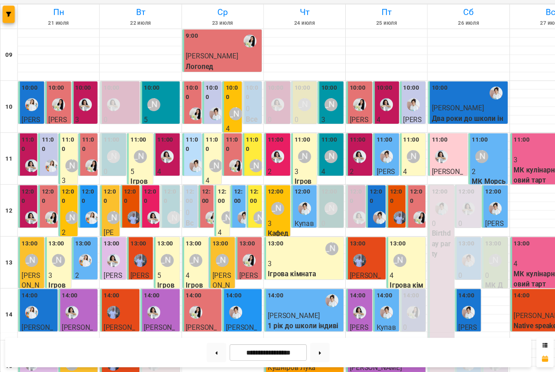
click at [240, 276] on p "Софі Лейла" at bounding box center [233, 290] width 19 height 29
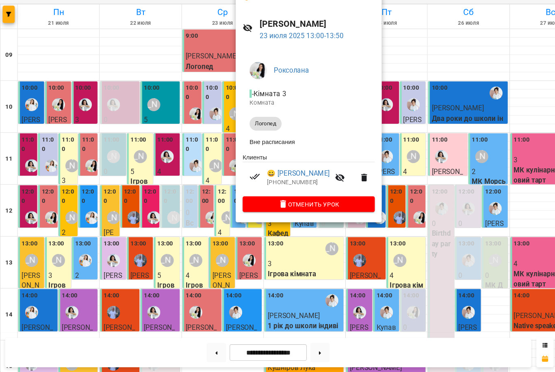
click at [116, 158] on div at bounding box center [277, 186] width 555 height 372
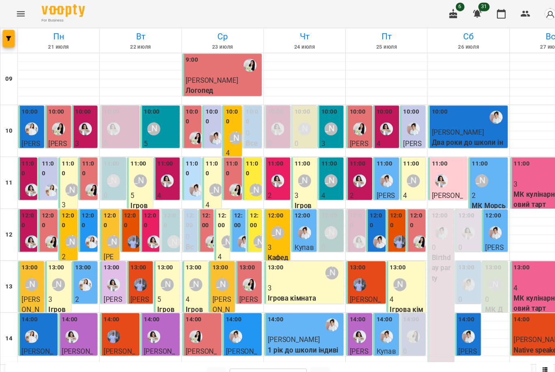
scroll to position [147, 0]
click at [241, 258] on div at bounding box center [233, 267] width 19 height 19
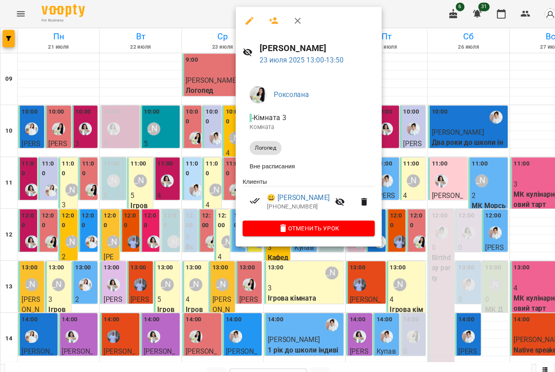
click at [365, 225] on div at bounding box center [277, 186] width 555 height 372
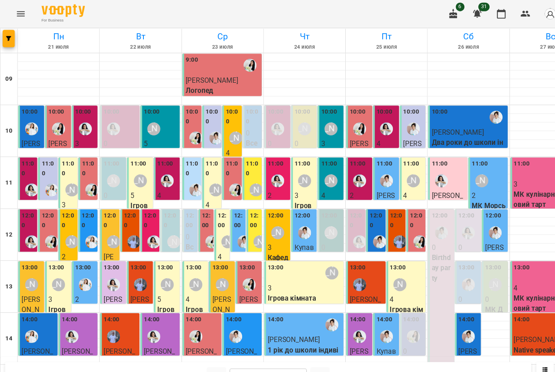
scroll to position [134, 0]
click at [188, 310] on img "Роксолана" at bounding box center [183, 316] width 12 height 12
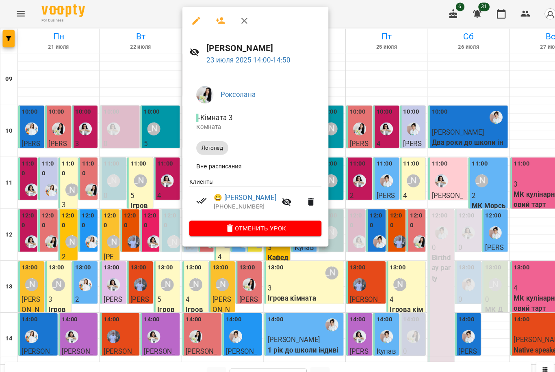
click at [371, 233] on div at bounding box center [277, 186] width 555 height 372
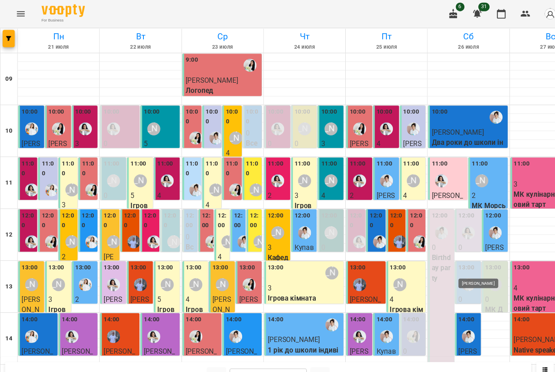
scroll to position [90, 0]
click at [386, 198] on label "12:00" at bounding box center [390, 206] width 13 height 17
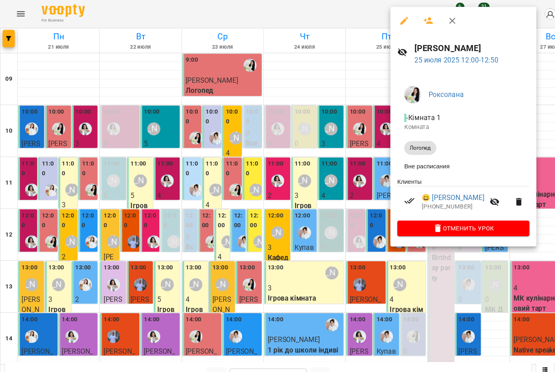
click at [335, 155] on div at bounding box center [277, 186] width 555 height 372
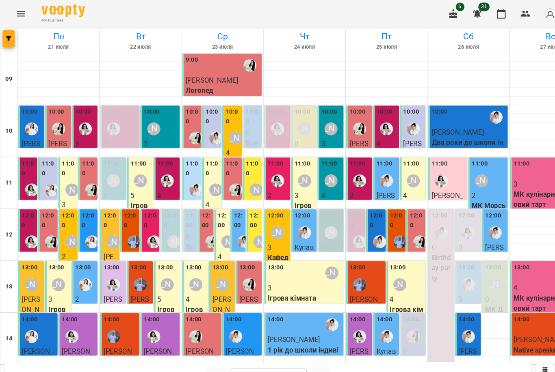
scroll to position [46, 0]
click at [393, 198] on label "12:00" at bounding box center [390, 206] width 13 height 17
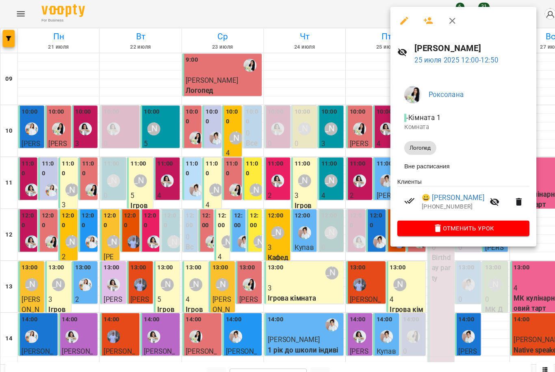
click at [341, 207] on div at bounding box center [277, 186] width 555 height 372
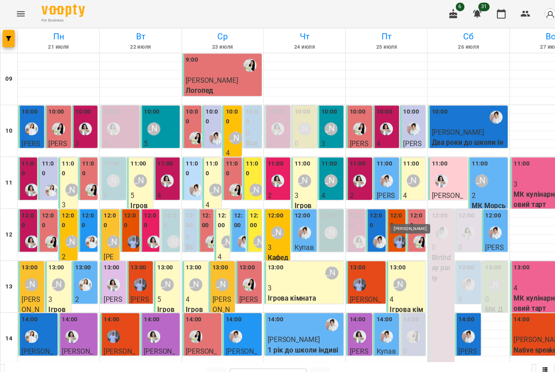
scroll to position [27, 0]
click at [86, 172] on img "Роксолана" at bounding box center [86, 178] width 12 height 12
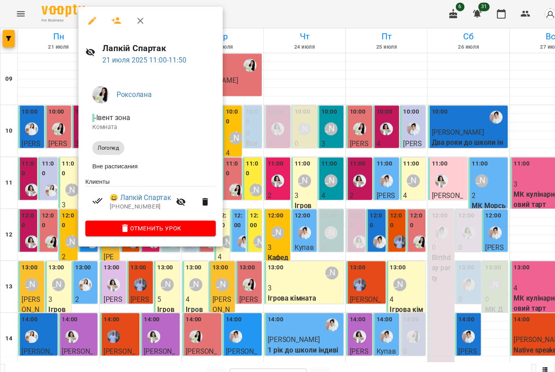
click at [50, 189] on div at bounding box center [277, 186] width 555 height 372
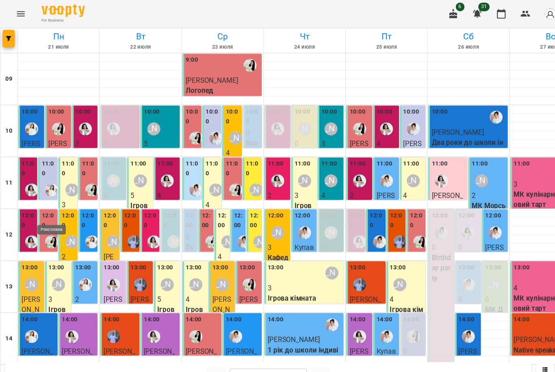
click at [47, 221] on img "Роксолана" at bounding box center [48, 227] width 12 height 12
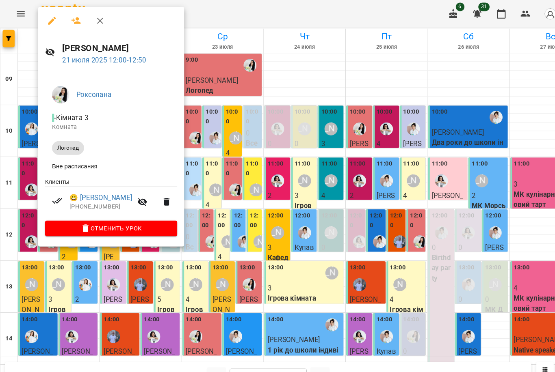
click at [214, 238] on div at bounding box center [277, 186] width 555 height 372
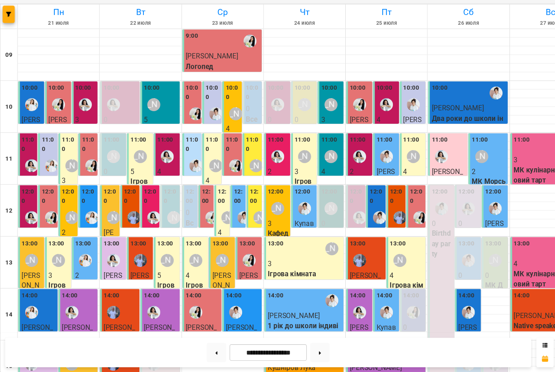
scroll to position [9, 0]
click at [306, 345] on button at bounding box center [300, 354] width 18 height 18
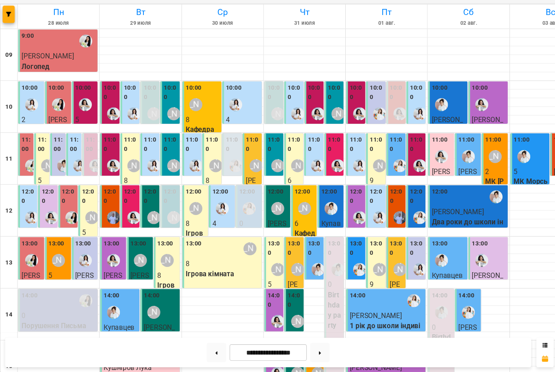
scroll to position [238, 0]
click at [299, 345] on button at bounding box center [300, 354] width 18 height 18
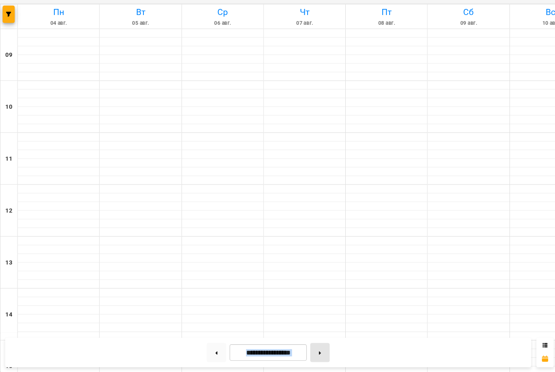
click at [299, 345] on button at bounding box center [300, 354] width 18 height 18
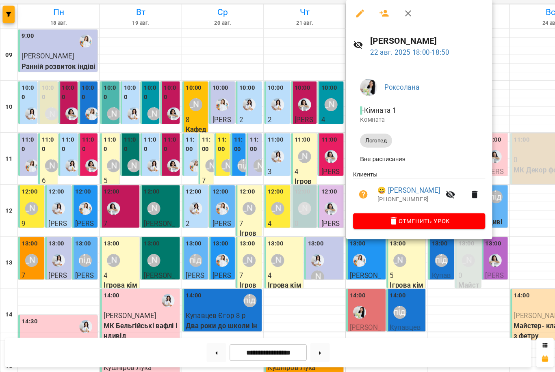
click at [296, 198] on div at bounding box center [277, 186] width 555 height 372
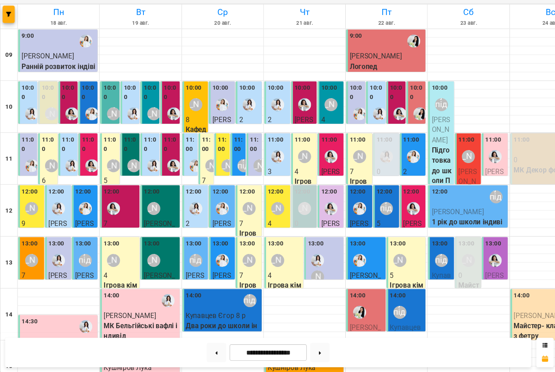
scroll to position [51, 0]
click at [347, 296] on div "14:00" at bounding box center [344, 311] width 32 height 30
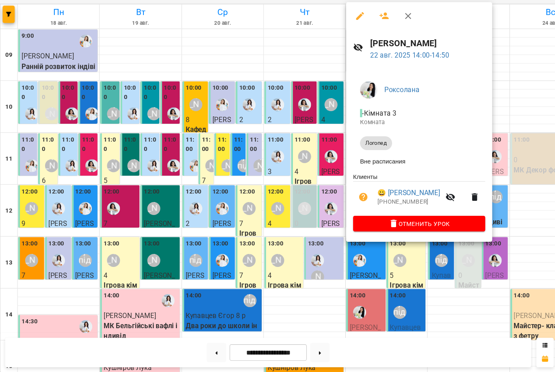
click at [288, 292] on div at bounding box center [277, 186] width 555 height 372
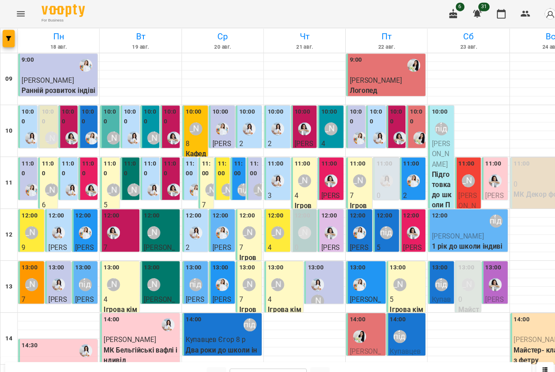
scroll to position [0, 0]
click at [392, 120] on div at bounding box center [393, 129] width 19 height 19
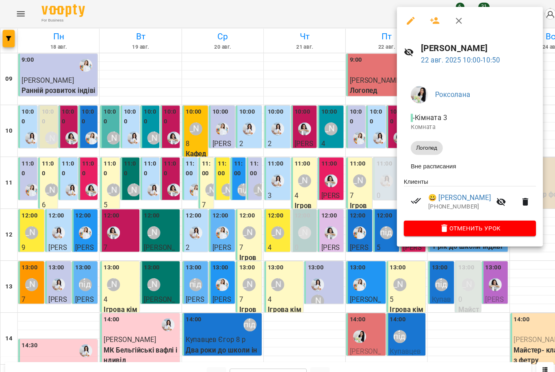
click at [347, 126] on div at bounding box center [277, 186] width 555 height 372
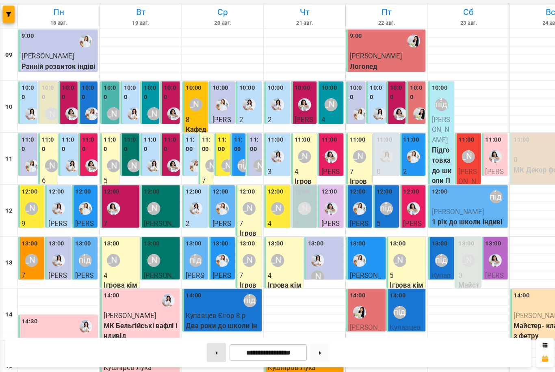
click at [204, 345] on button at bounding box center [203, 354] width 18 height 18
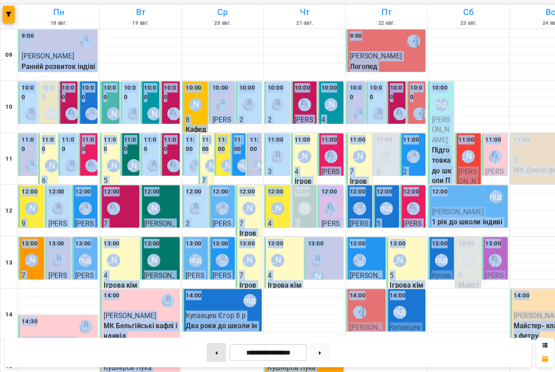
click at [204, 345] on button at bounding box center [203, 354] width 18 height 18
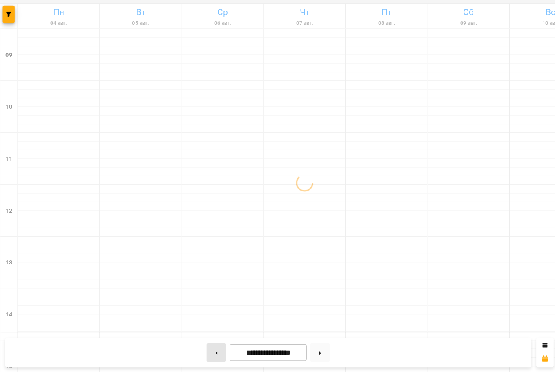
click at [204, 345] on button at bounding box center [203, 354] width 18 height 18
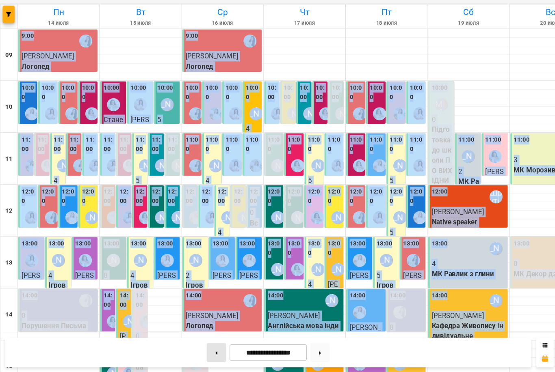
click at [204, 345] on button at bounding box center [203, 354] width 18 height 18
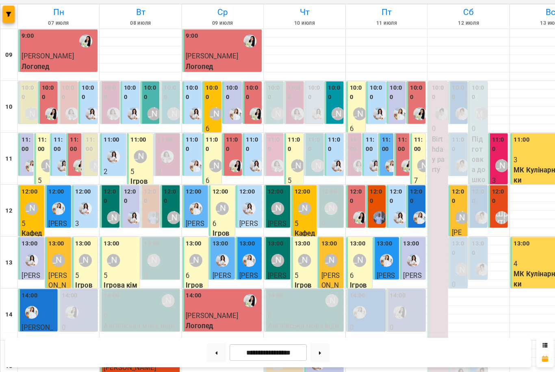
click at [45, 101] on label "10:00" at bounding box center [45, 109] width 13 height 17
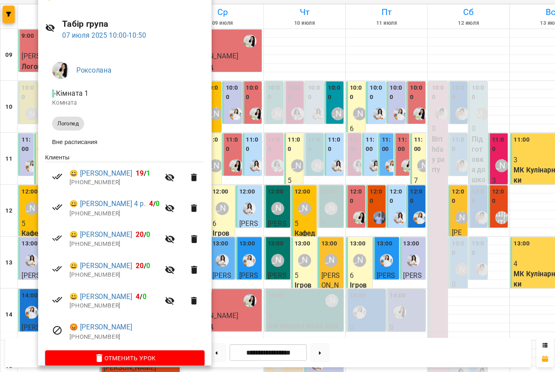
click at [231, 127] on div at bounding box center [277, 186] width 555 height 372
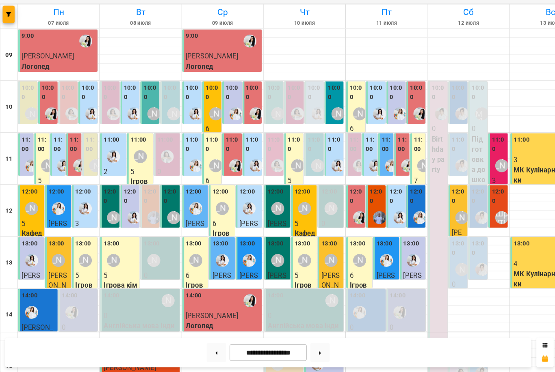
click at [236, 120] on div at bounding box center [240, 129] width 19 height 19
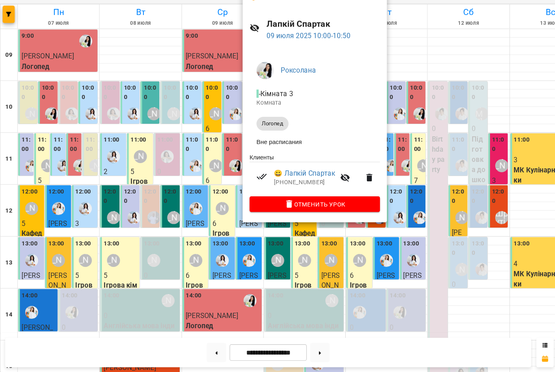
click at [160, 102] on div at bounding box center [277, 186] width 555 height 372
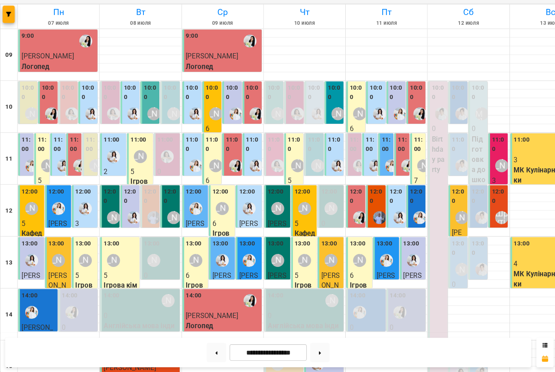
click at [388, 101] on label "10:00" at bounding box center [390, 109] width 13 height 17
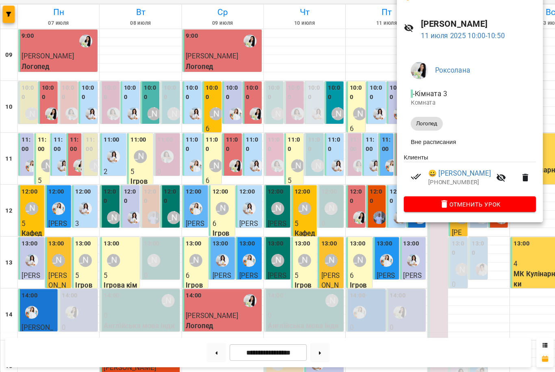
click at [304, 97] on div at bounding box center [277, 186] width 555 height 372
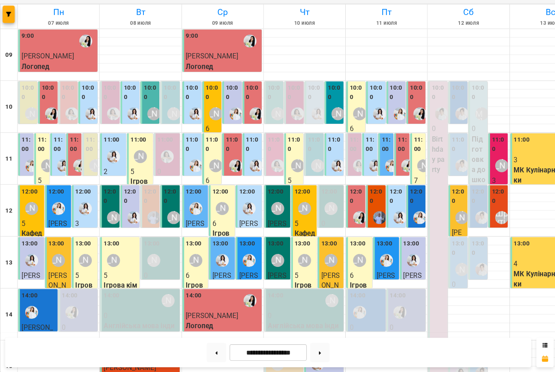
click at [67, 169] on div at bounding box center [74, 178] width 19 height 19
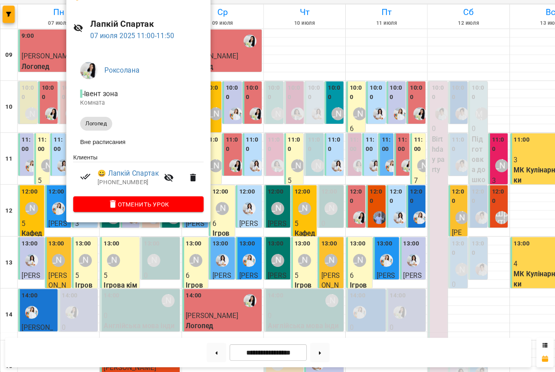
click at [37, 151] on div at bounding box center [277, 186] width 555 height 372
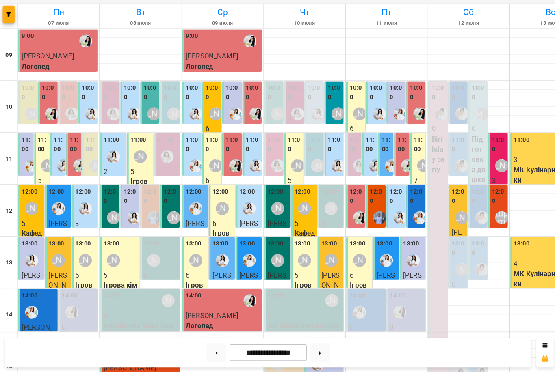
click at [222, 149] on label "11:00" at bounding box center [217, 157] width 13 height 17
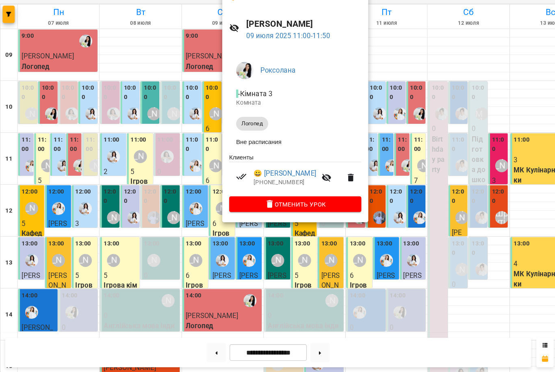
click at [198, 143] on div at bounding box center [277, 186] width 555 height 372
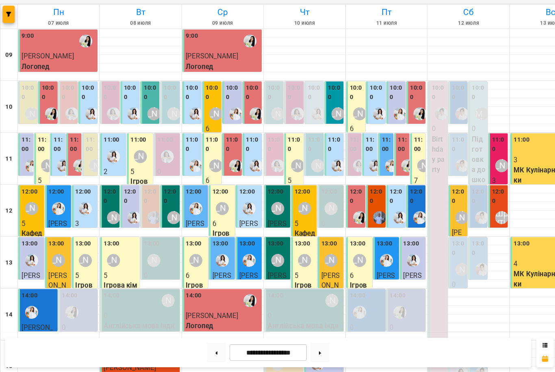
click at [378, 149] on div "11:00" at bounding box center [377, 158] width 9 height 19
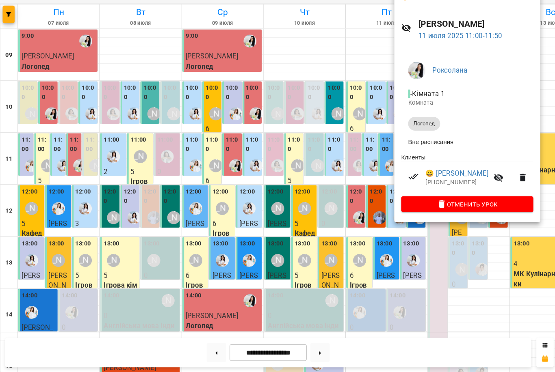
click at [319, 145] on div at bounding box center [277, 186] width 555 height 372
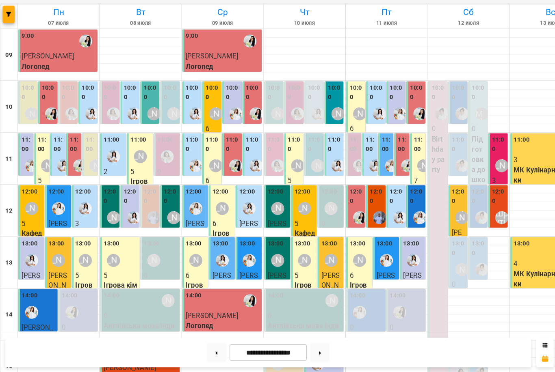
scroll to position [10, 0]
click at [302, 345] on button at bounding box center [300, 354] width 18 height 18
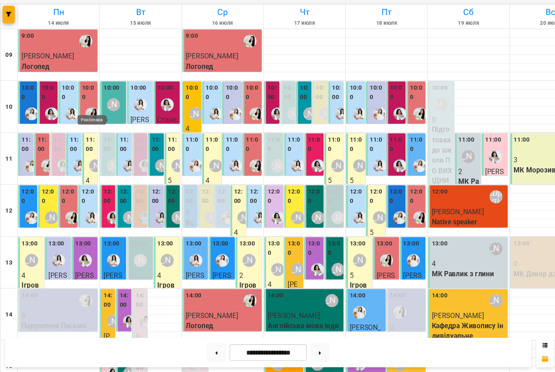
click at [86, 123] on img "Роксолана" at bounding box center [86, 129] width 12 height 12
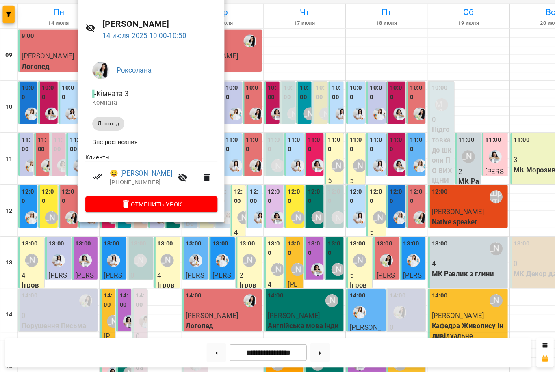
click at [39, 87] on div at bounding box center [277, 186] width 555 height 372
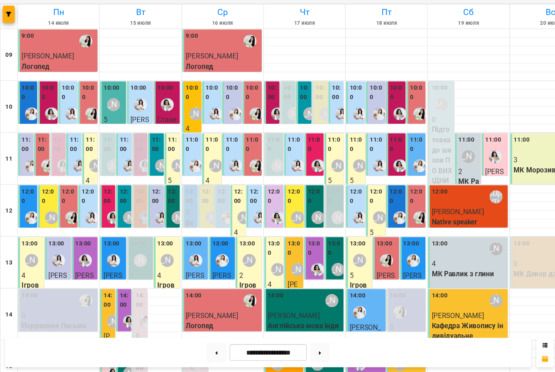
scroll to position [0, 0]
click at [233, 101] on label "10:00" at bounding box center [237, 109] width 13 height 17
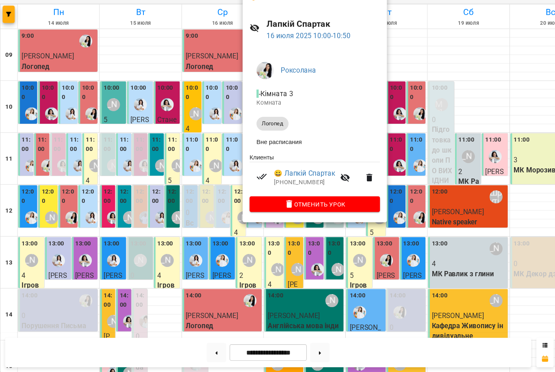
click at [211, 97] on div at bounding box center [277, 186] width 555 height 372
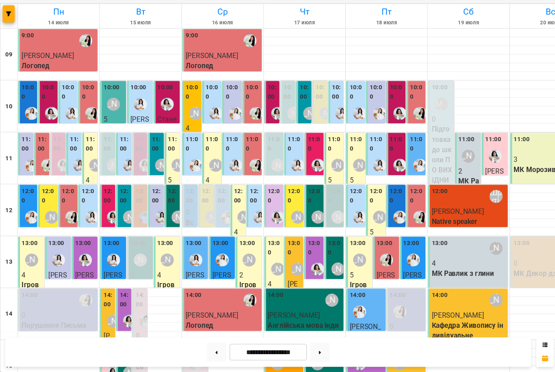
scroll to position [250, 0]
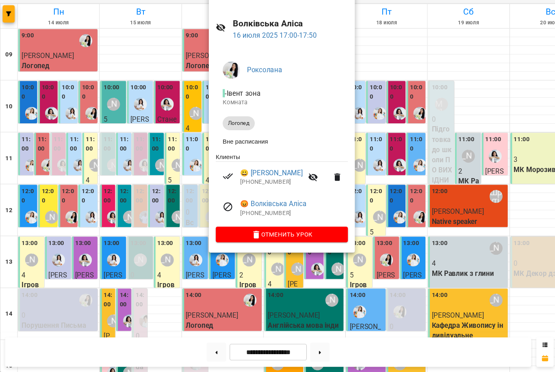
click at [364, 183] on div at bounding box center [277, 186] width 555 height 372
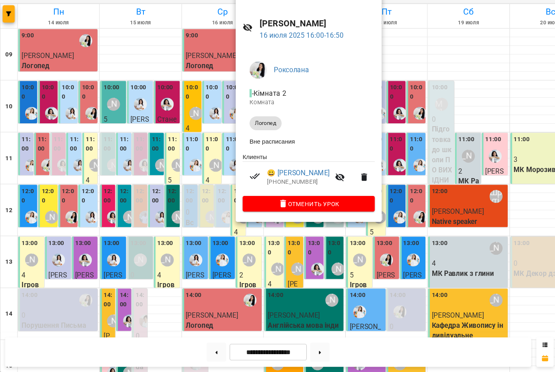
click at [295, 228] on div at bounding box center [277, 186] width 555 height 372
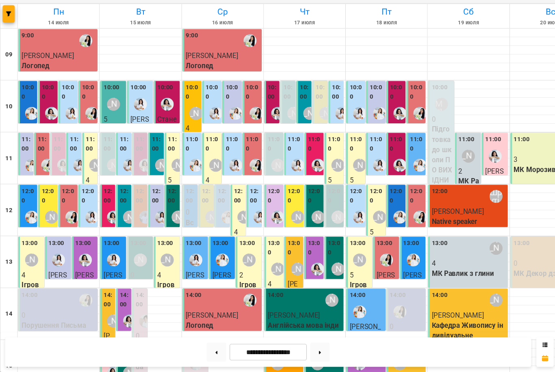
scroll to position [173, 0]
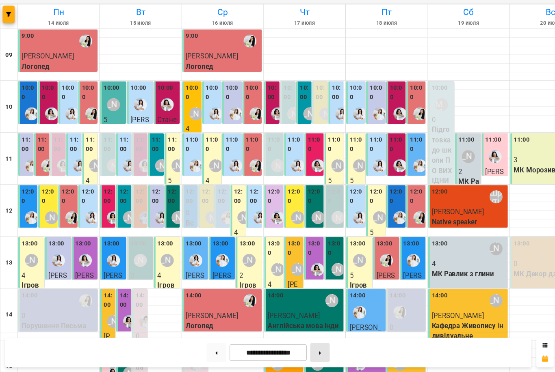
click at [303, 345] on button at bounding box center [300, 354] width 18 height 18
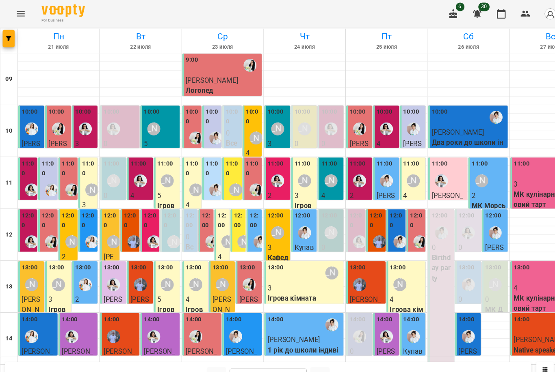
scroll to position [0, 0]
click at [427, 165] on div "11:00" at bounding box center [420, 164] width 32 height 30
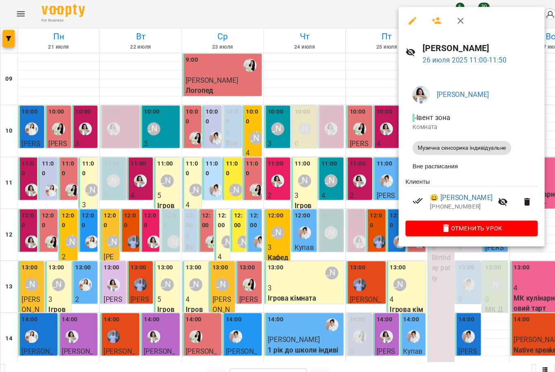
click at [343, 192] on div at bounding box center [277, 186] width 555 height 372
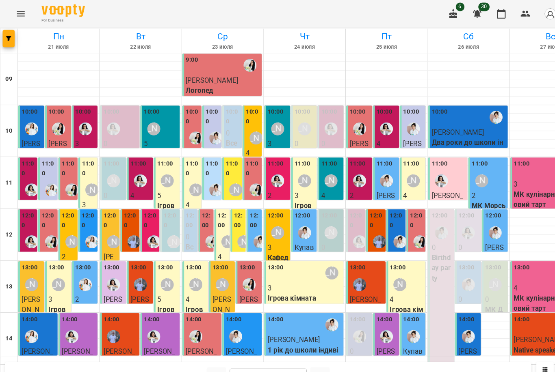
click at [382, 347] on div "**********" at bounding box center [251, 354] width 493 height 28
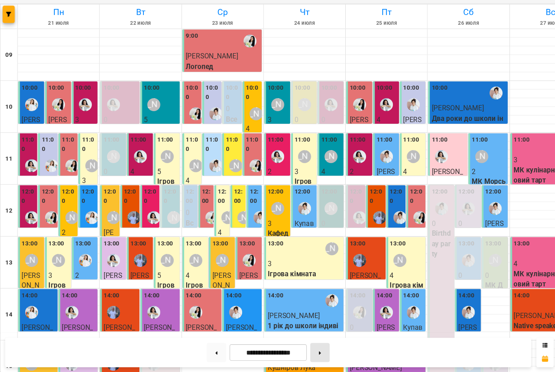
click at [299, 345] on button at bounding box center [300, 354] width 18 height 18
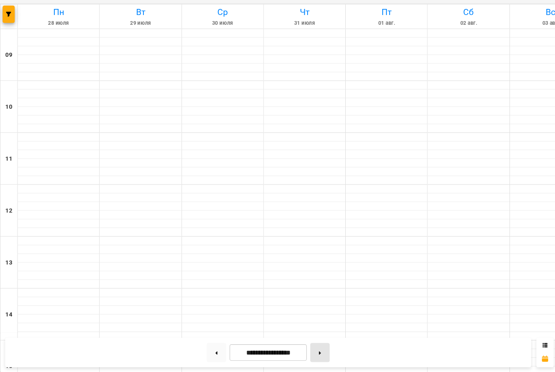
click at [299, 345] on button at bounding box center [300, 354] width 18 height 18
click at [298, 345] on button at bounding box center [300, 354] width 18 height 18
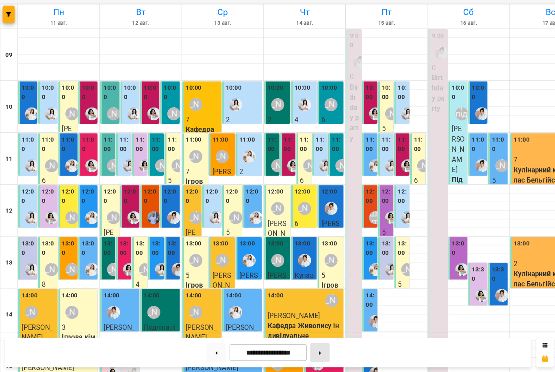
click at [300, 345] on button at bounding box center [300, 354] width 18 height 18
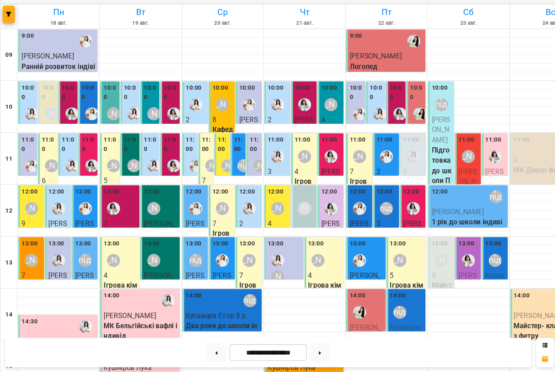
click at [388, 123] on img "Роксолана" at bounding box center [393, 129] width 12 height 12
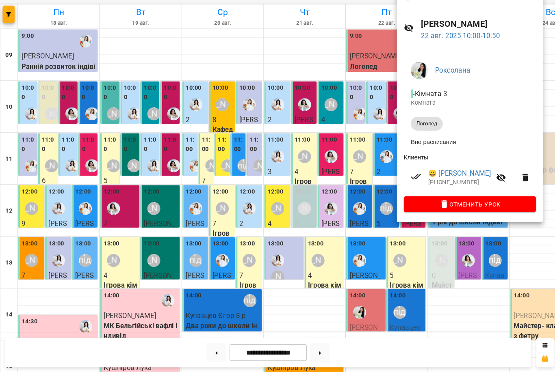
click at [340, 240] on div at bounding box center [277, 186] width 555 height 372
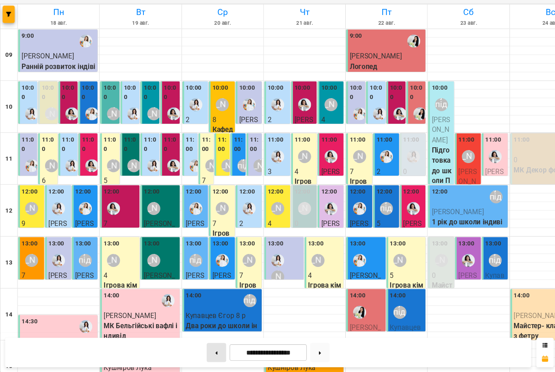
click at [203, 352] on icon at bounding box center [203, 353] width 2 height 3
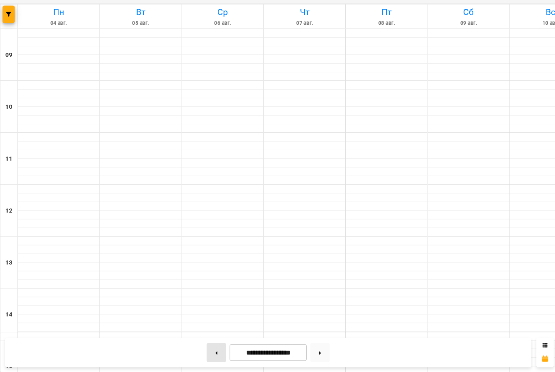
click at [205, 345] on button at bounding box center [203, 354] width 18 height 18
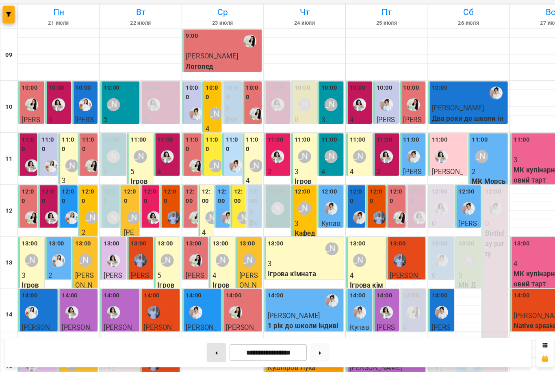
scroll to position [108, 0]
click at [227, 310] on img "Роксолана" at bounding box center [221, 316] width 12 height 12
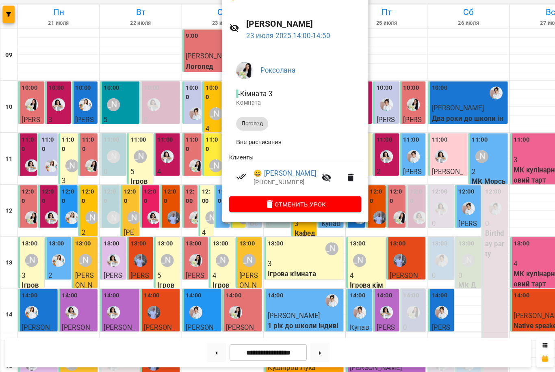
click at [157, 187] on div at bounding box center [277, 186] width 555 height 372
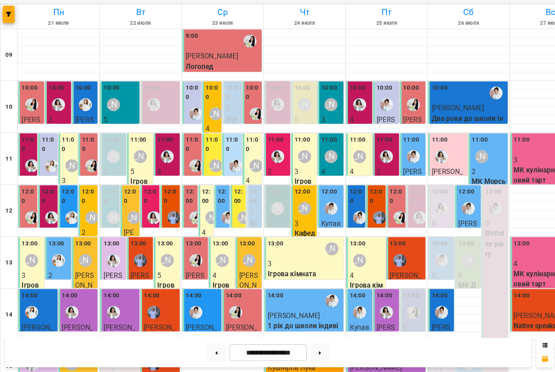
click at [182, 261] on img "Роксолана" at bounding box center [183, 267] width 12 height 12
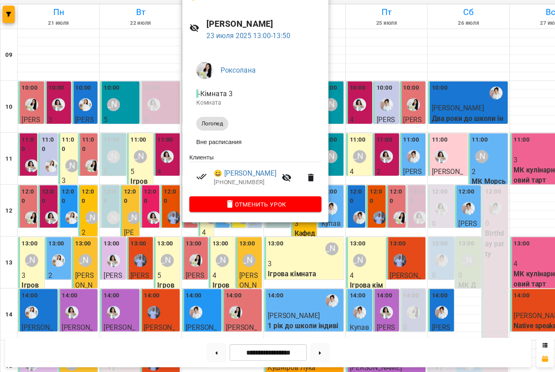
click at [341, 129] on div at bounding box center [277, 186] width 555 height 372
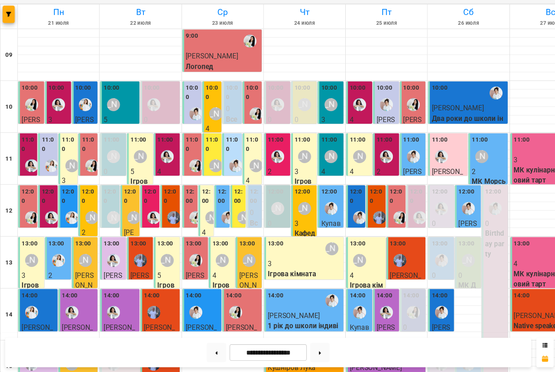
click at [178, 221] on img "Роксолана" at bounding box center [183, 227] width 12 height 12
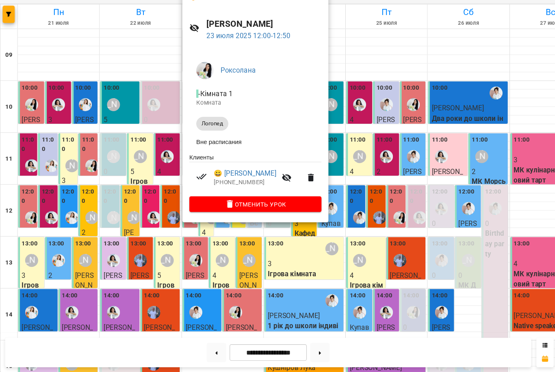
click at [340, 131] on div at bounding box center [277, 186] width 555 height 372
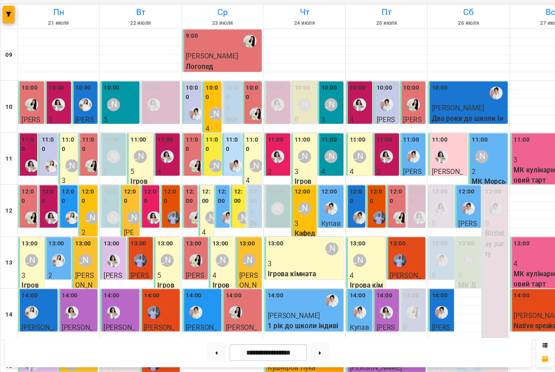
scroll to position [0, 0]
click at [237, 123] on img "Роксолана" at bounding box center [240, 129] width 12 height 12
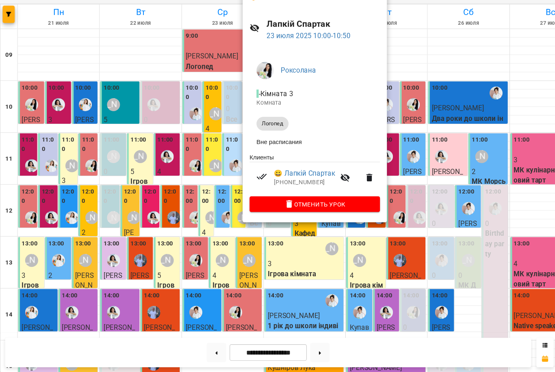
click at [354, 241] on div at bounding box center [277, 186] width 555 height 372
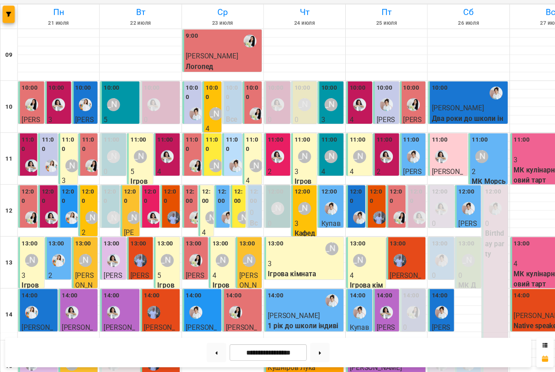
click at [22, 218] on div at bounding box center [29, 227] width 19 height 19
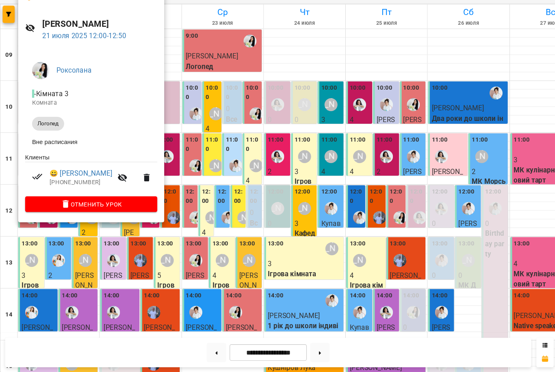
click at [519, 228] on div at bounding box center [277, 186] width 555 height 372
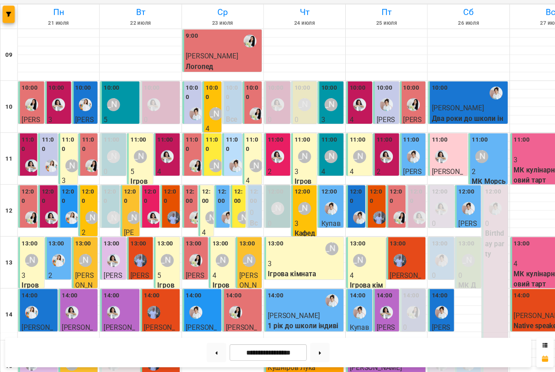
click at [80, 172] on img "Роксолана" at bounding box center [86, 178] width 12 height 12
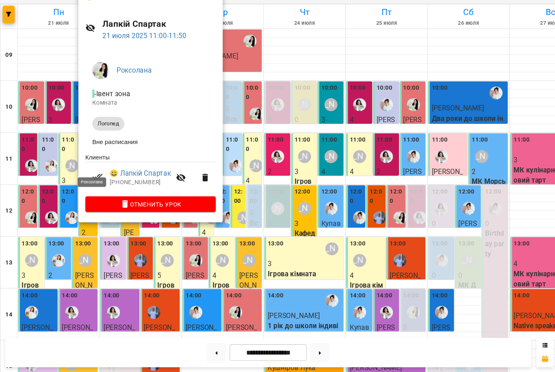
click at [80, 251] on div at bounding box center [277, 186] width 555 height 372
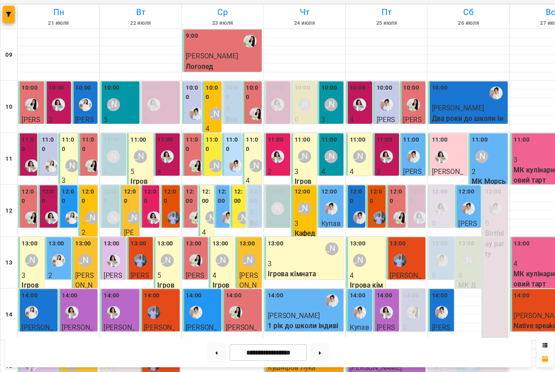
click at [28, 221] on img "Роксолана" at bounding box center [30, 227] width 12 height 12
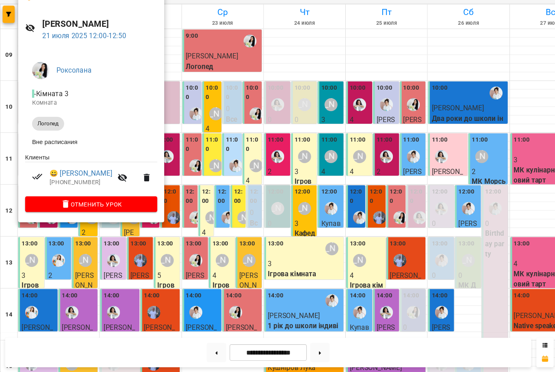
click at [183, 246] on div at bounding box center [277, 186] width 555 height 372
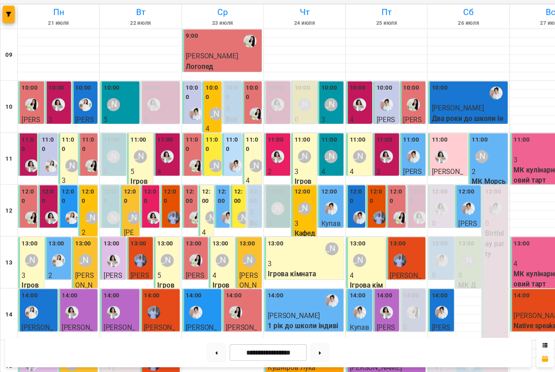
scroll to position [250, 0]
click at [202, 352] on icon at bounding box center [203, 353] width 2 height 3
type input "**********"
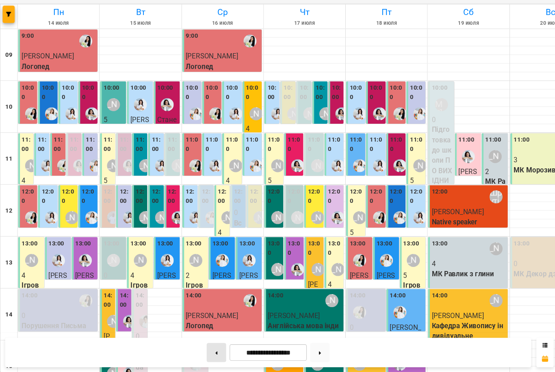
scroll to position [160, 0]
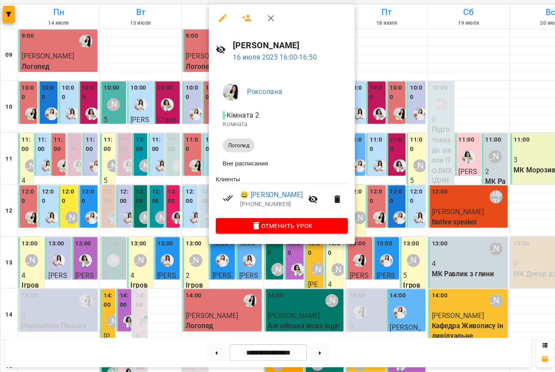
click at [380, 229] on div at bounding box center [277, 186] width 555 height 372
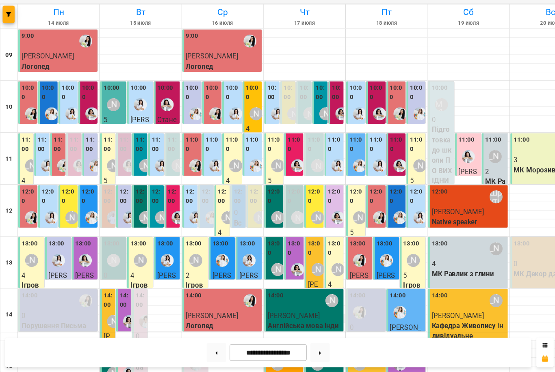
scroll to position [85, 0]
click at [345, 196] on div "12:00 Микитенко Олексій Логопед" at bounding box center [352, 255] width 18 height 118
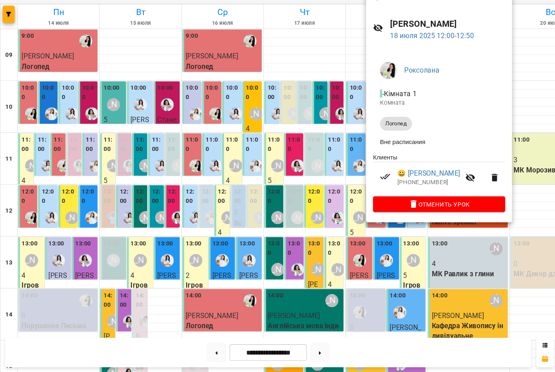
click at [343, 231] on div at bounding box center [277, 186] width 555 height 372
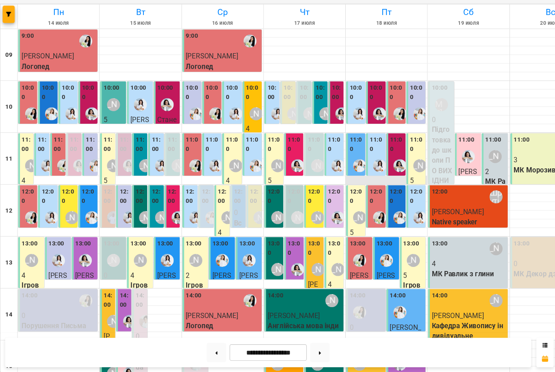
scroll to position [9, 0]
click at [370, 101] on label "10:00" at bounding box center [371, 109] width 13 height 17
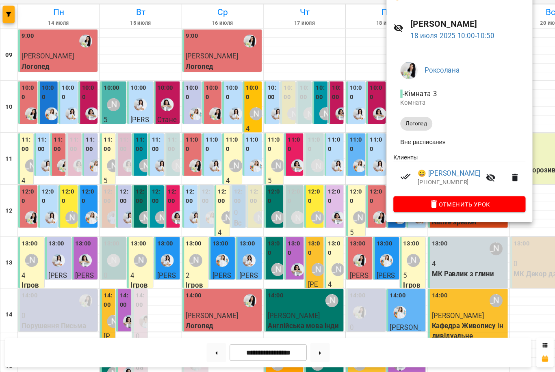
click at [201, 80] on div at bounding box center [277, 186] width 555 height 372
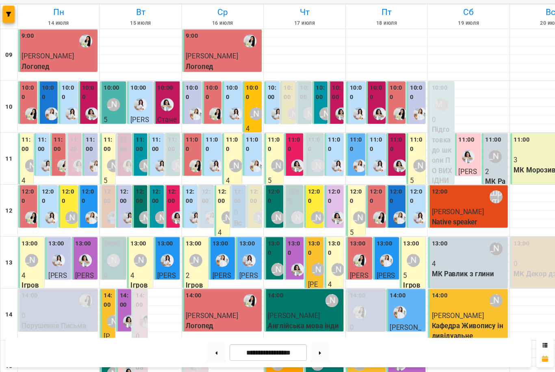
click at [200, 101] on label "10:00" at bounding box center [199, 109] width 13 height 17
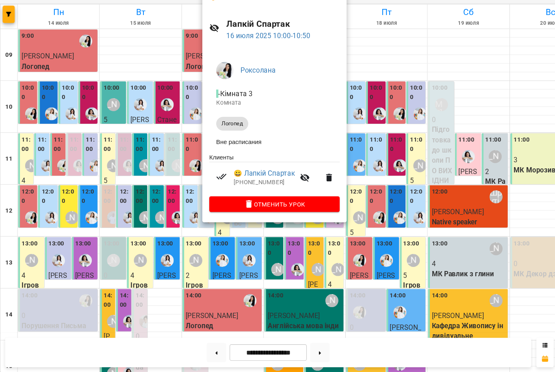
click at [180, 138] on div at bounding box center [277, 186] width 555 height 372
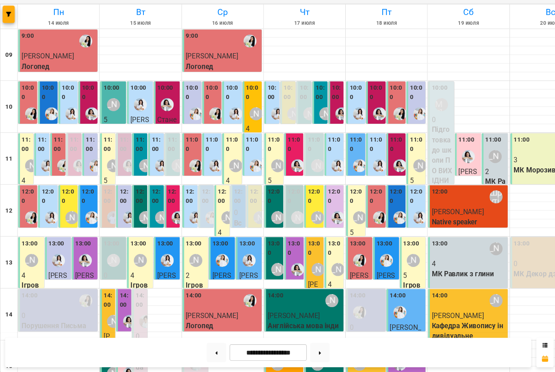
click at [180, 169] on div at bounding box center [183, 178] width 19 height 19
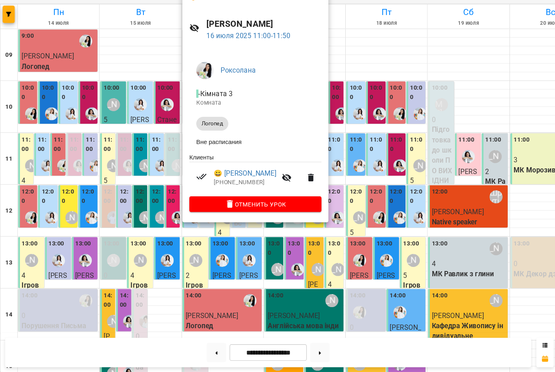
click at [45, 181] on div at bounding box center [277, 186] width 555 height 372
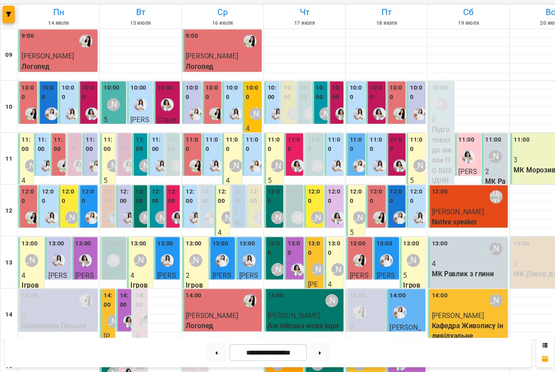
click at [28, 218] on div at bounding box center [29, 227] width 19 height 19
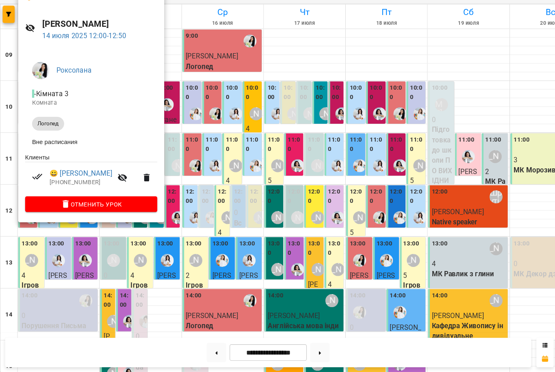
click at [355, 193] on div at bounding box center [277, 186] width 555 height 372
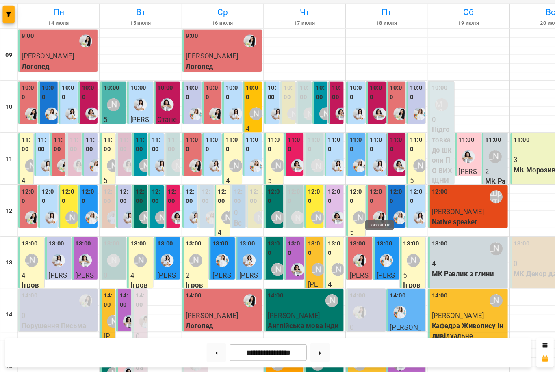
click at [355, 221] on img "Роксолана" at bounding box center [356, 227] width 12 height 12
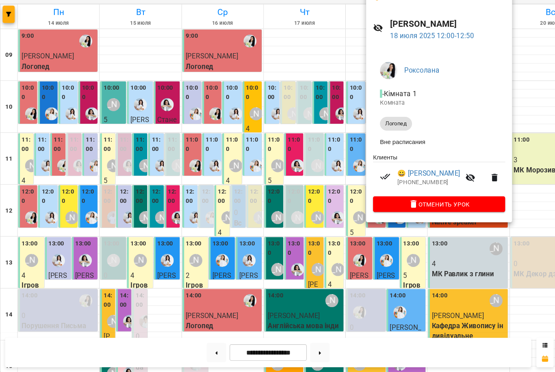
click at [285, 287] on div at bounding box center [277, 186] width 555 height 372
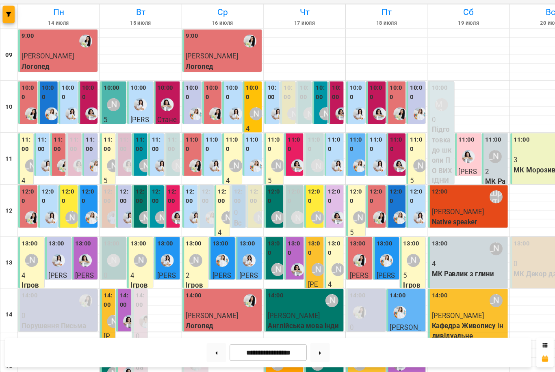
scroll to position [216, 0]
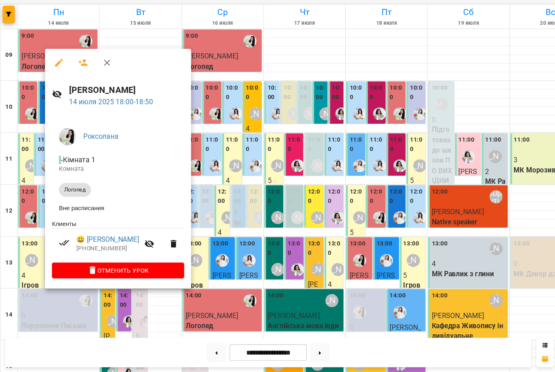
click at [266, 271] on div at bounding box center [277, 186] width 555 height 372
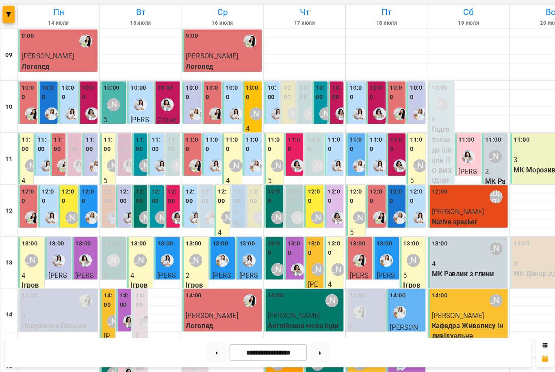
scroll to position [0, 0]
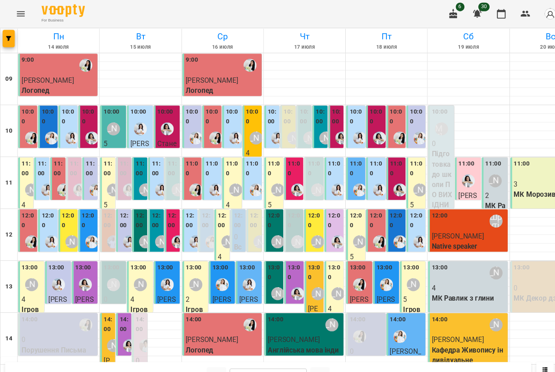
click at [19, 11] on icon "Menu" at bounding box center [19, 13] width 7 height 5
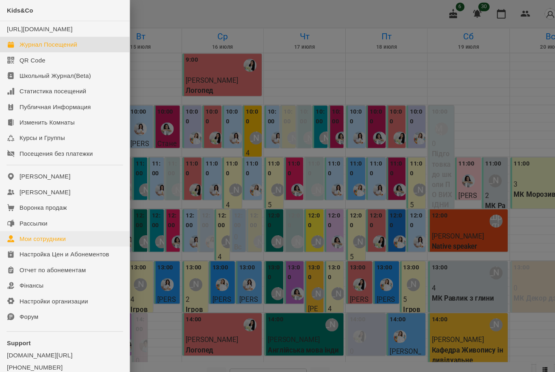
click at [66, 231] on link "Мои сотрудники" at bounding box center [60, 224] width 121 height 15
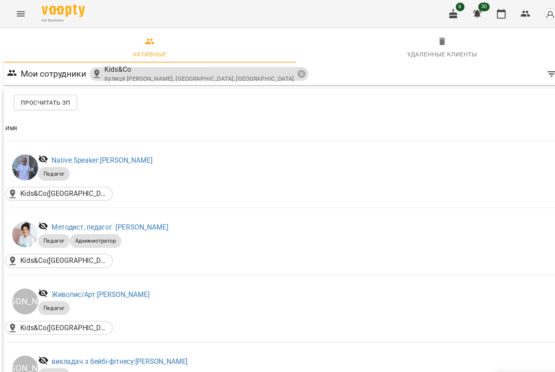
click at [23, 10] on icon "Menu" at bounding box center [20, 13] width 10 height 10
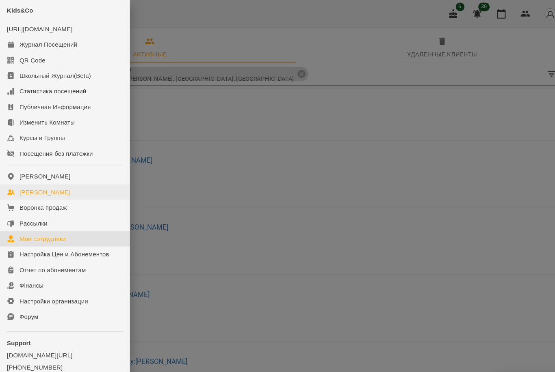
click at [57, 188] on link "Мои Клиенты" at bounding box center [60, 180] width 121 height 15
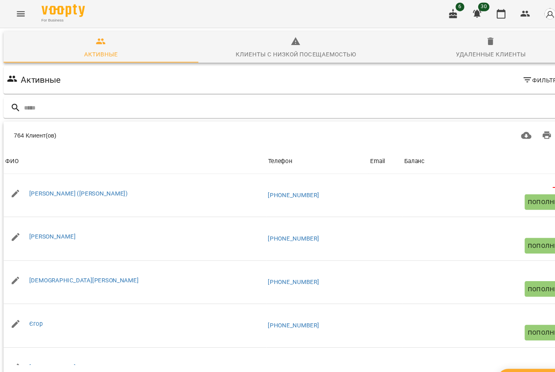
type input "*"
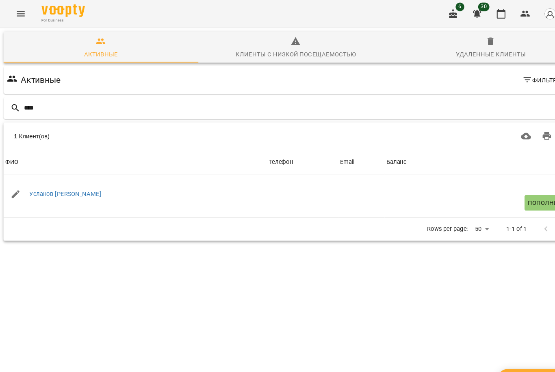
type input "****"
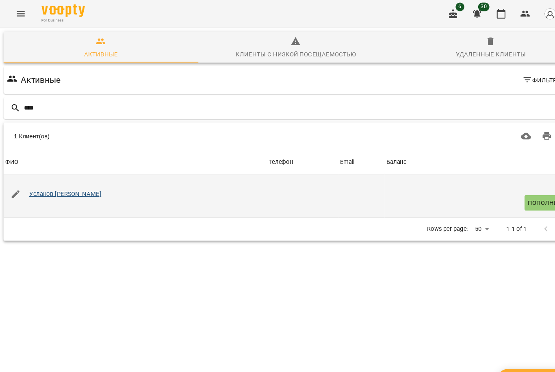
drag, startPoint x: 57, startPoint y: 188, endPoint x: 60, endPoint y: 182, distance: 6.4
click at [0, 0] on html "For Business 6 30 RU Активные Клиенты с низкой посещаемостью Удаленные клиенты …" at bounding box center [277, 143] width 555 height 286
click at [60, 182] on link "Усланов Халіл" at bounding box center [61, 182] width 67 height 6
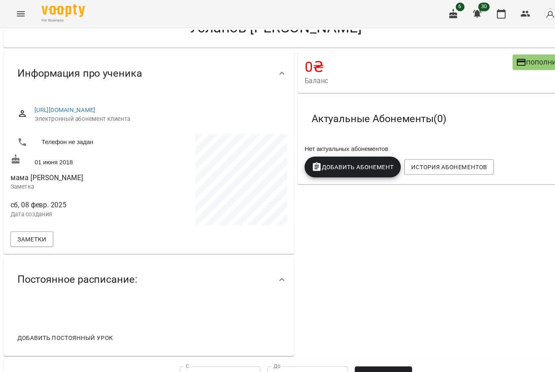
scroll to position [24, 0]
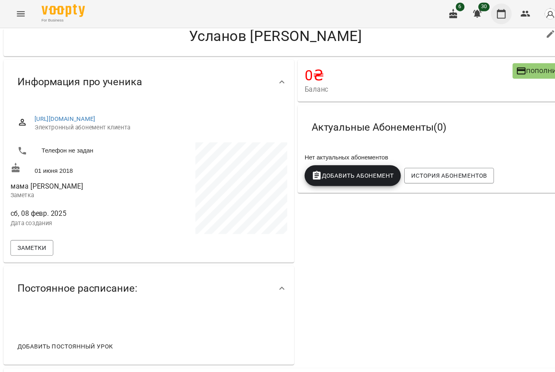
click at [468, 13] on icon "button" at bounding box center [470, 13] width 10 height 10
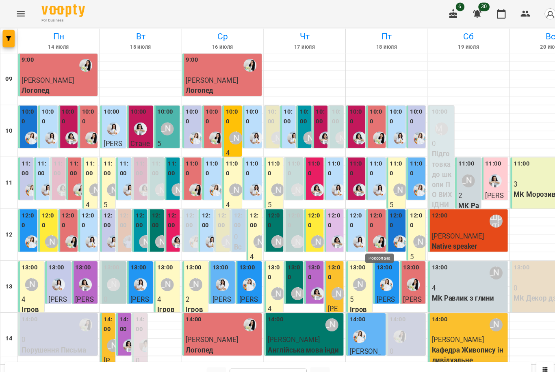
click at [350, 222] on img "Роксолана" at bounding box center [356, 227] width 12 height 12
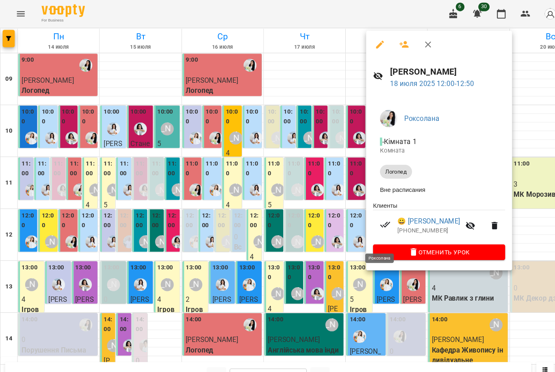
click at [365, 267] on div at bounding box center [277, 186] width 555 height 372
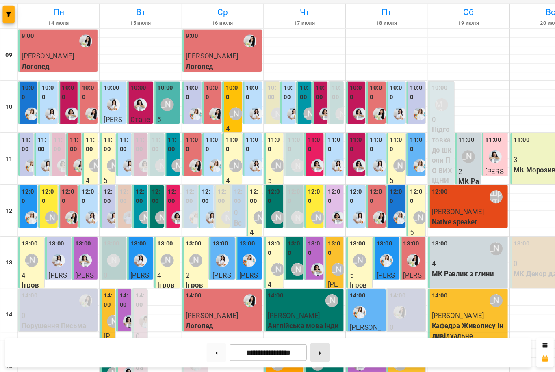
click at [302, 345] on button at bounding box center [300, 354] width 18 height 18
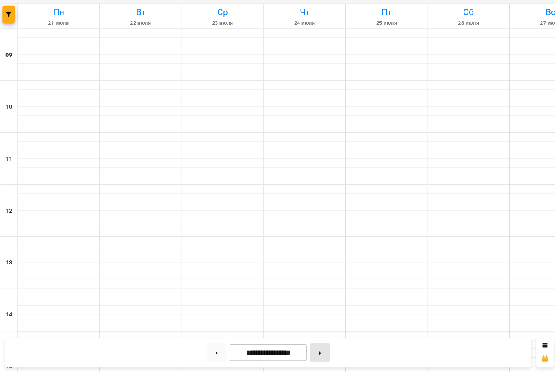
click at [301, 352] on icon at bounding box center [300, 353] width 2 height 3
click at [300, 352] on icon at bounding box center [300, 353] width 2 height 3
click at [300, 345] on button at bounding box center [300, 354] width 18 height 18
type input "**********"
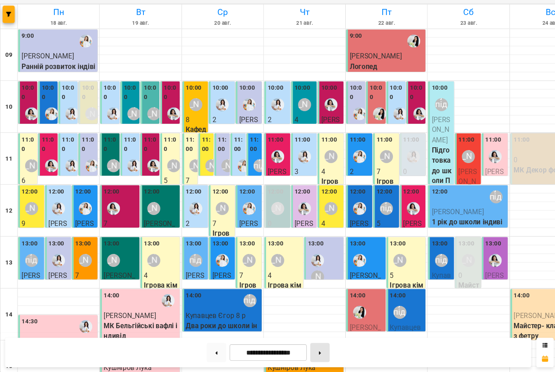
scroll to position [21, 0]
click at [335, 310] on img "Роксолана" at bounding box center [337, 316] width 12 height 12
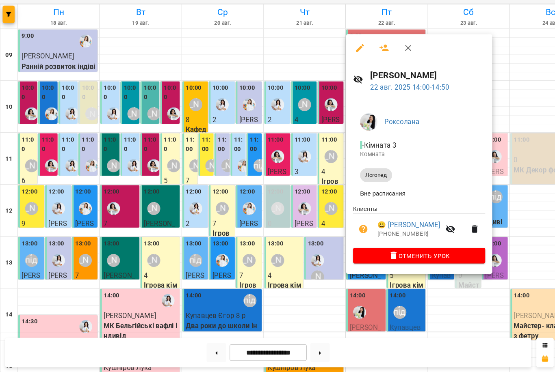
click at [374, 273] on div at bounding box center [277, 186] width 555 height 372
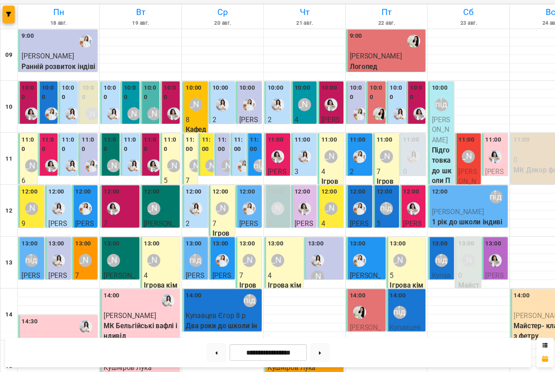
click at [380, 306] on div "[PERSON_NAME] підготовка до школи" at bounding box center [374, 315] width 19 height 19
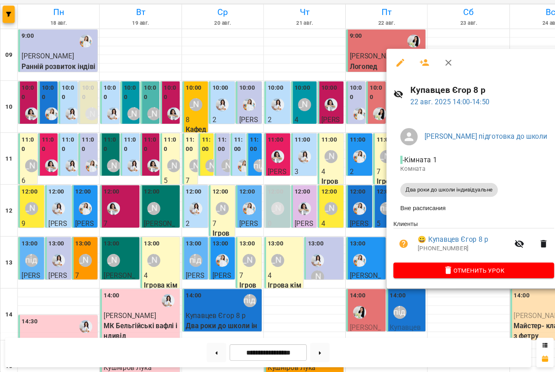
click at [343, 272] on div at bounding box center [277, 186] width 555 height 372
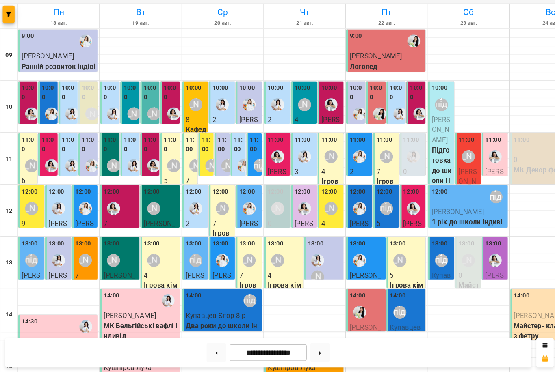
scroll to position [131, 0]
